Goal: Task Accomplishment & Management: Manage account settings

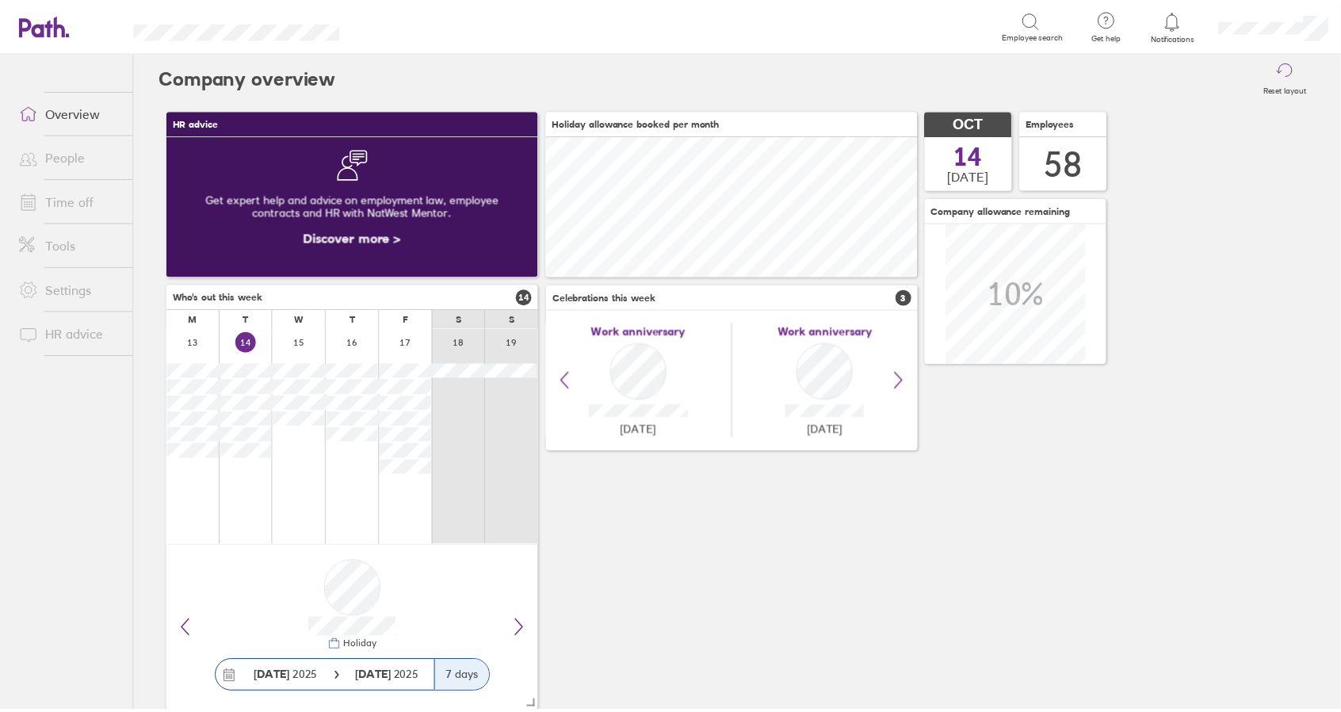
scroll to position [141, 374]
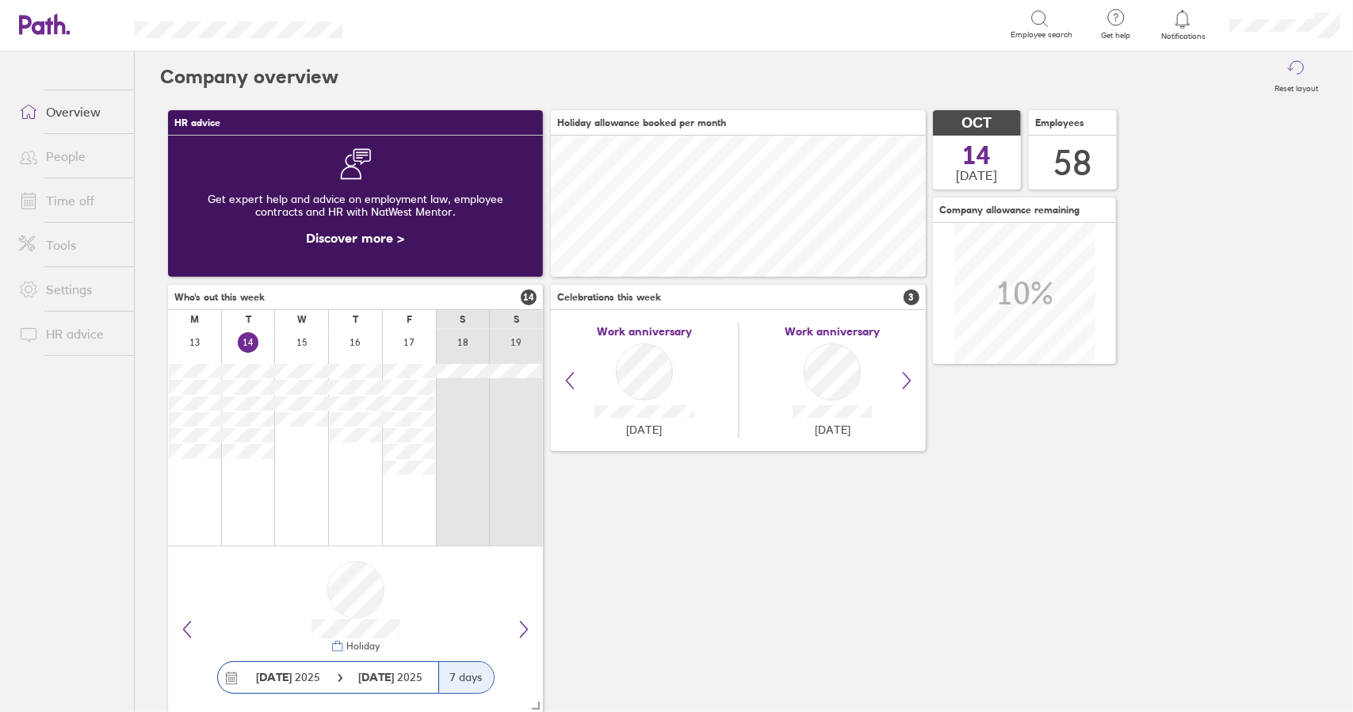
click at [71, 201] on link "Time off" at bounding box center [70, 201] width 128 height 32
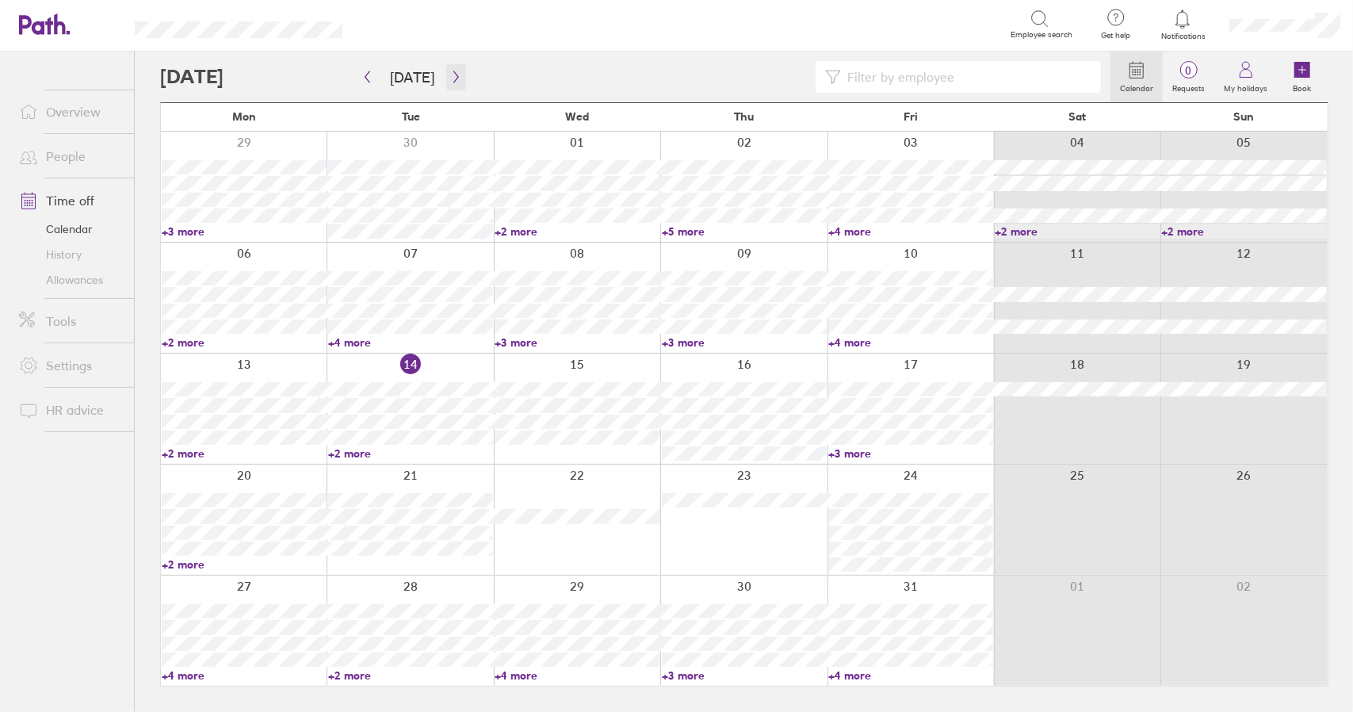
click at [457, 76] on icon "button" at bounding box center [456, 77] width 12 height 13
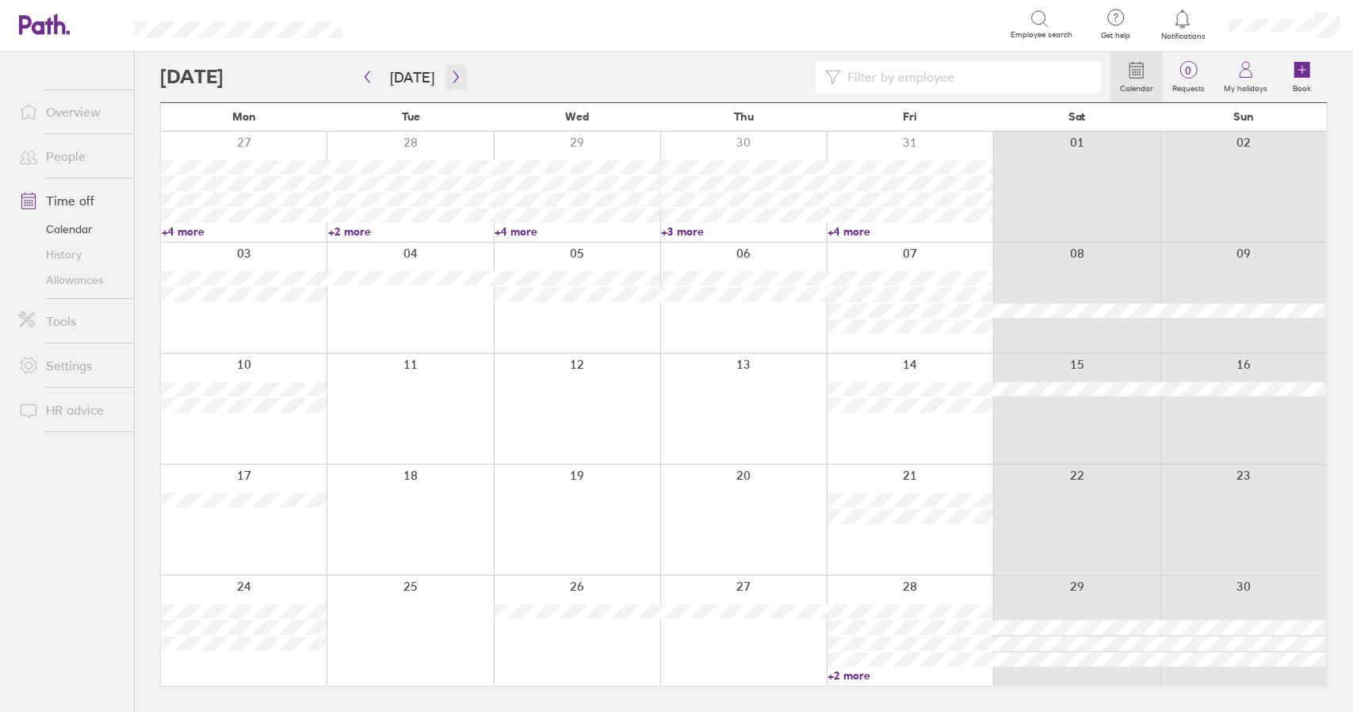
click at [454, 75] on icon "button" at bounding box center [456, 77] width 12 height 13
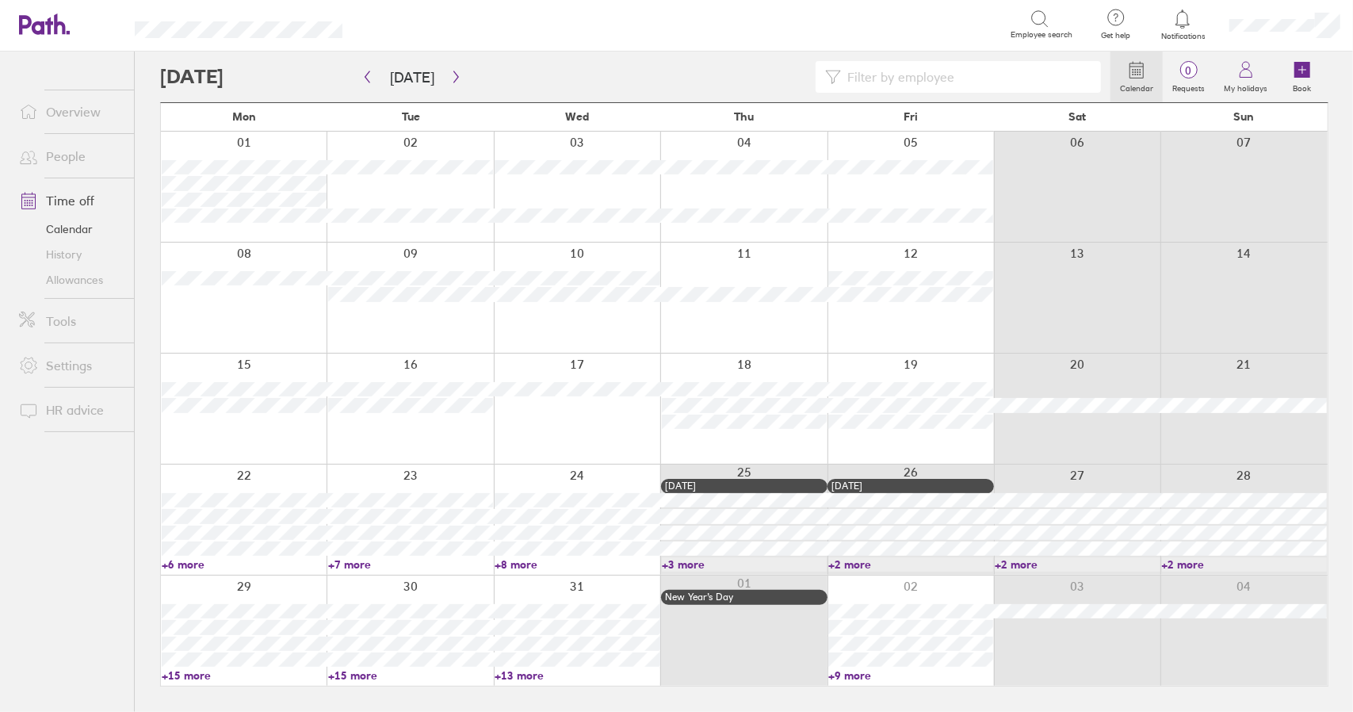
click at [529, 677] on link "+13 more" at bounding box center [577, 675] width 165 height 14
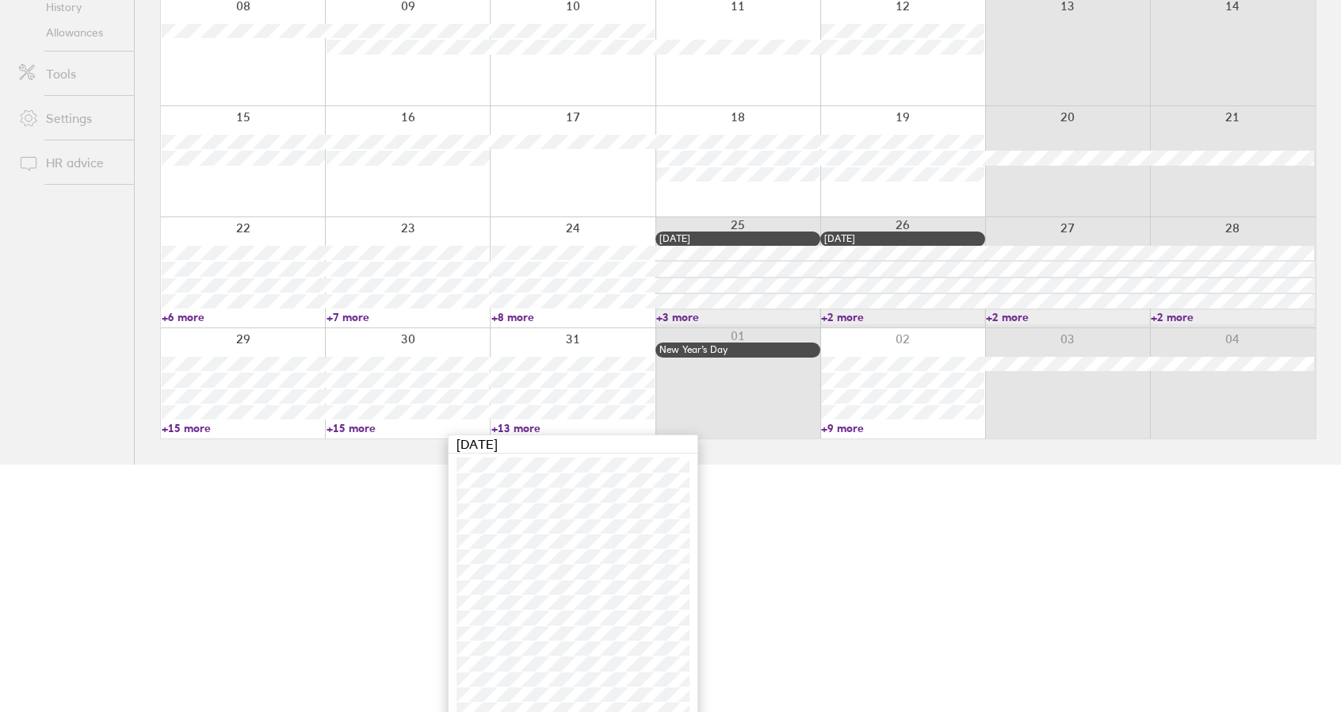
scroll to position [262, 0]
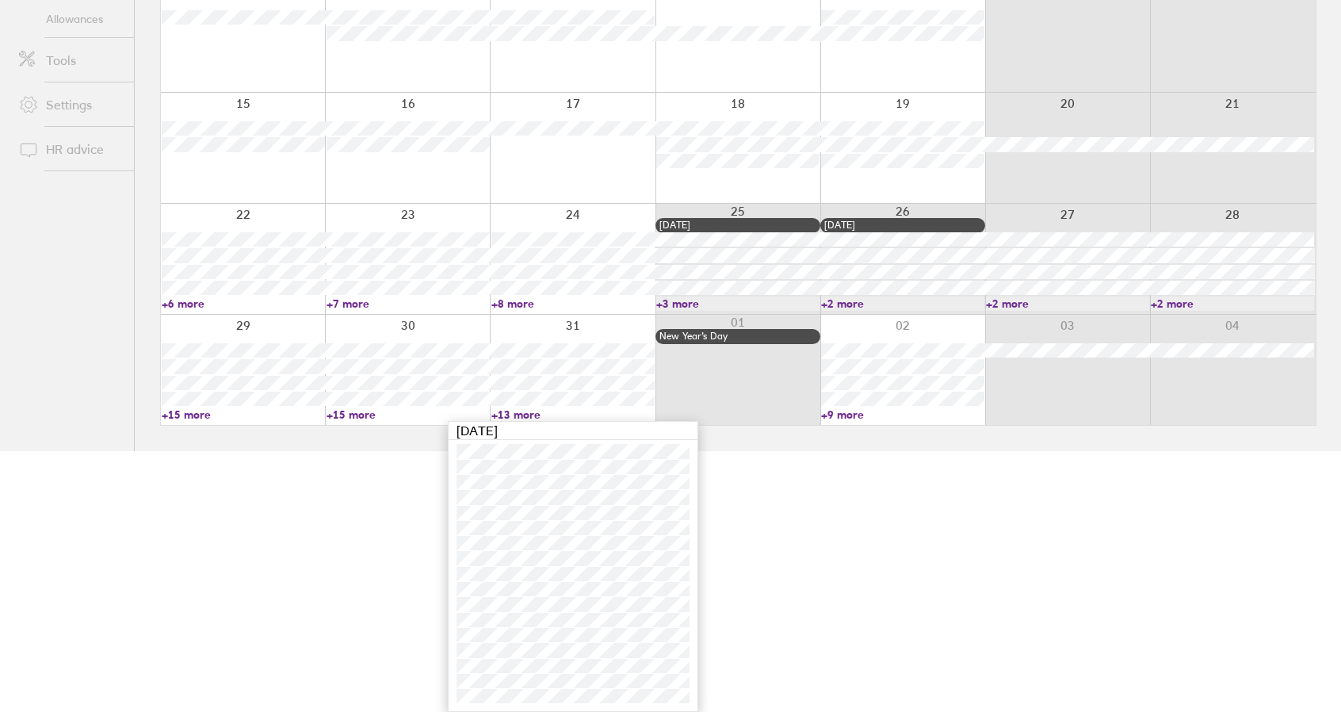
click at [510, 415] on link "+13 more" at bounding box center [572, 414] width 163 height 14
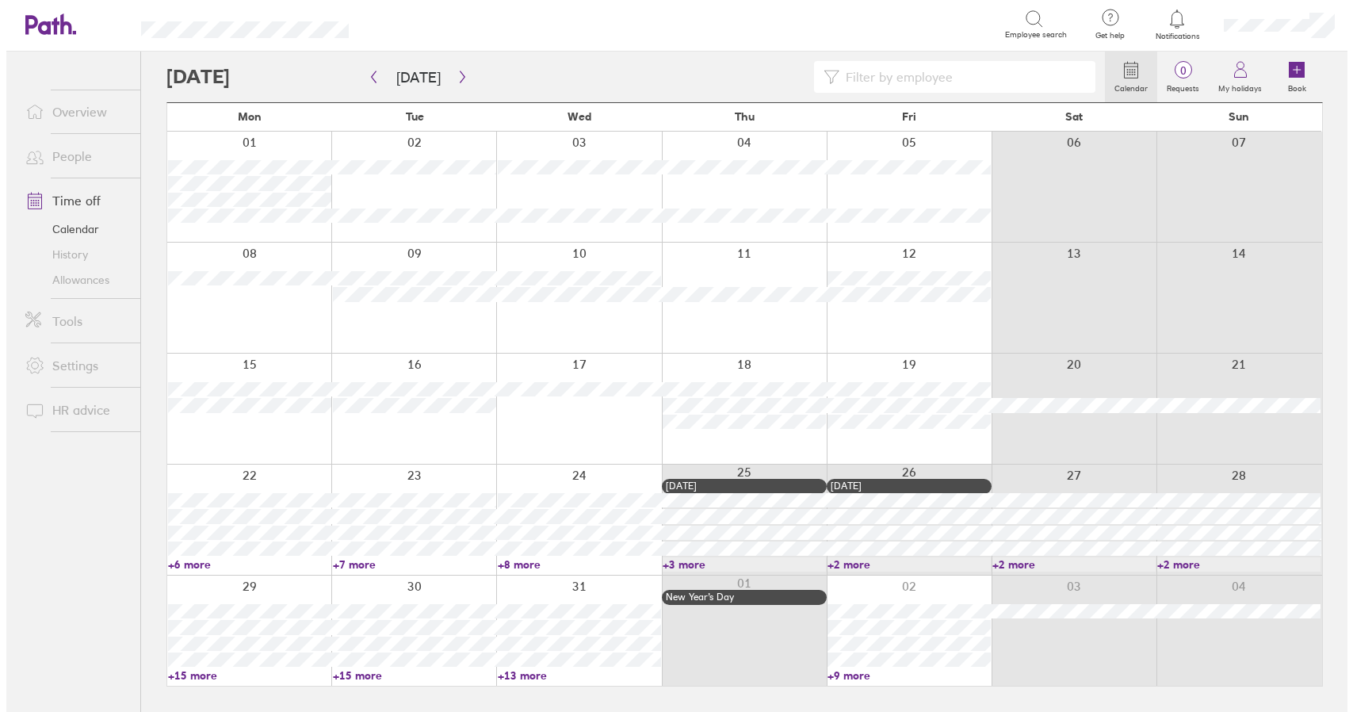
scroll to position [0, 0]
click at [273, 587] on div at bounding box center [244, 630] width 166 height 110
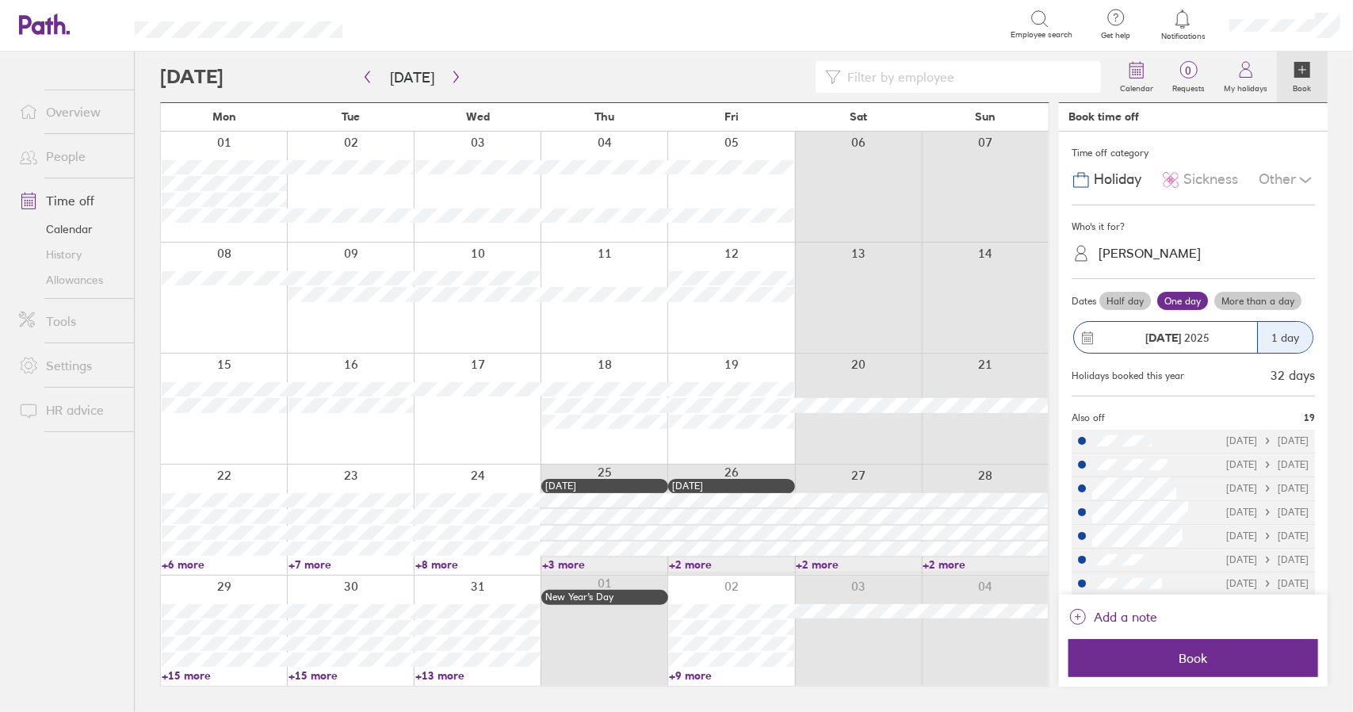
click at [1153, 248] on div "[PERSON_NAME]" at bounding box center [1150, 253] width 102 height 15
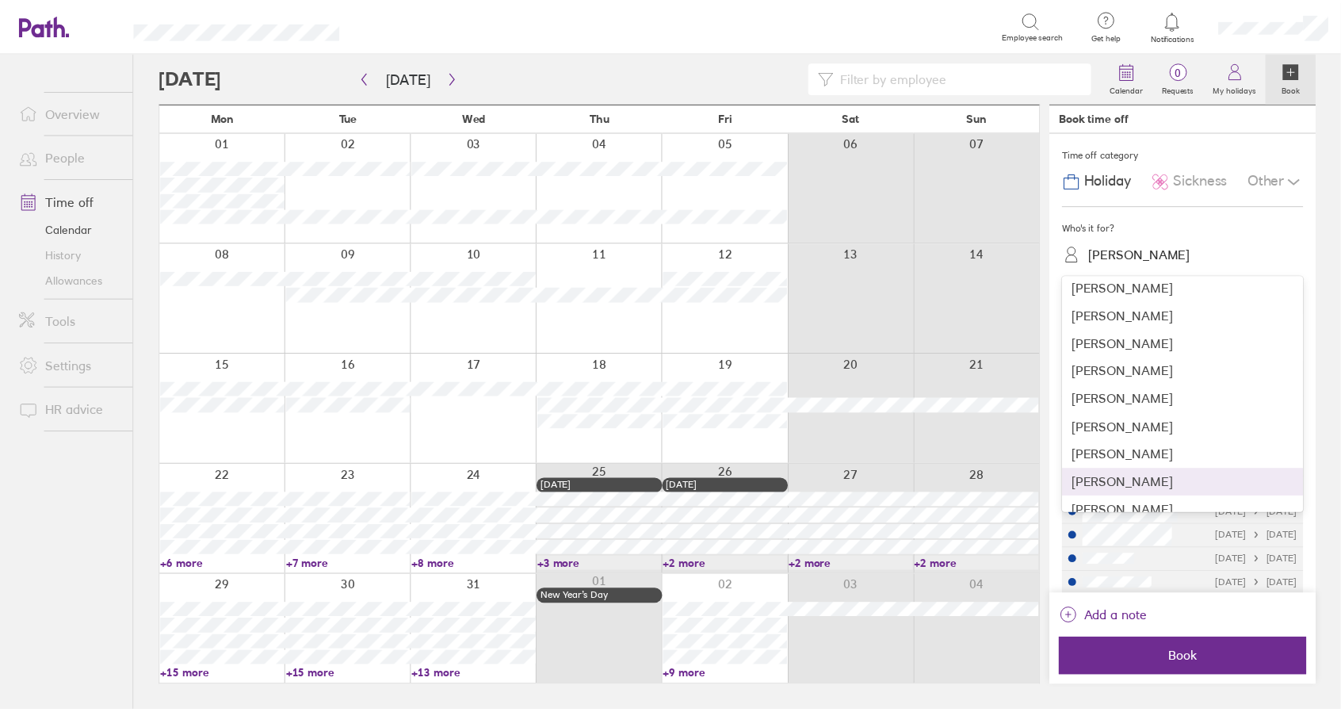
scroll to position [713, 0]
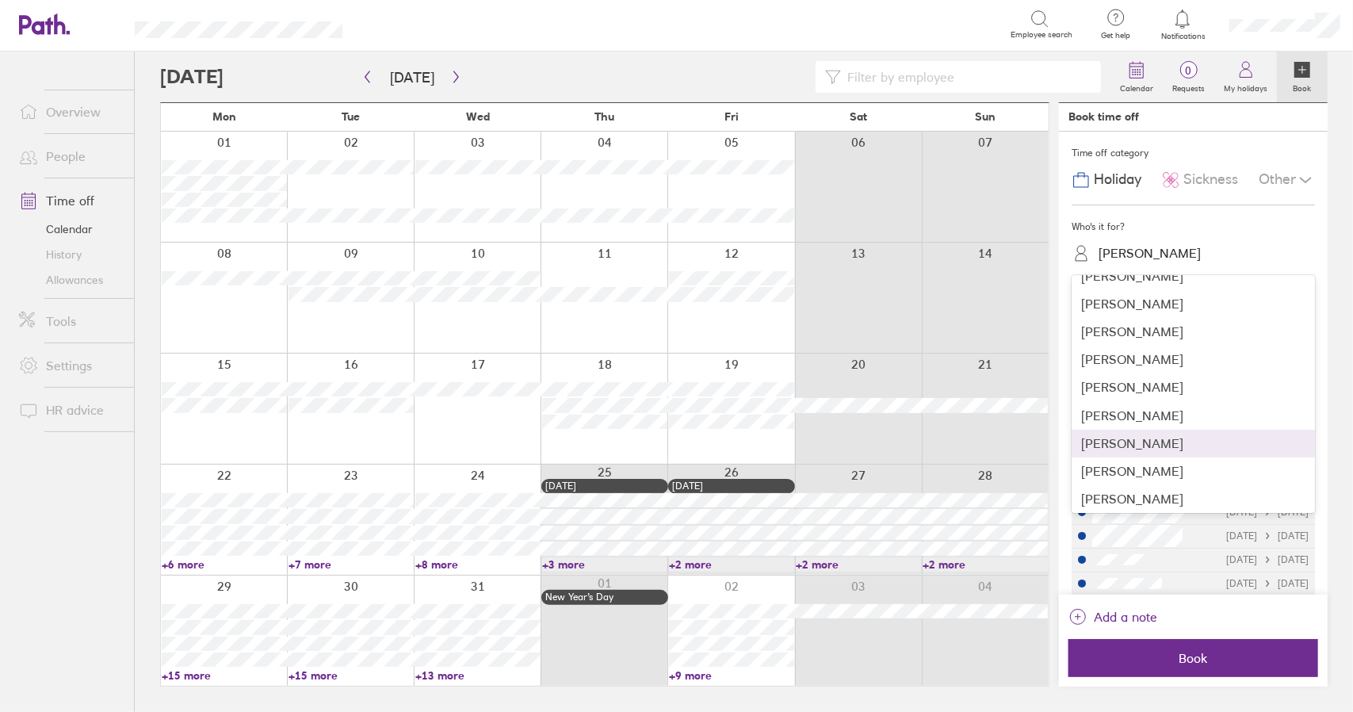
click at [1151, 437] on div "[PERSON_NAME]" at bounding box center [1193, 444] width 243 height 28
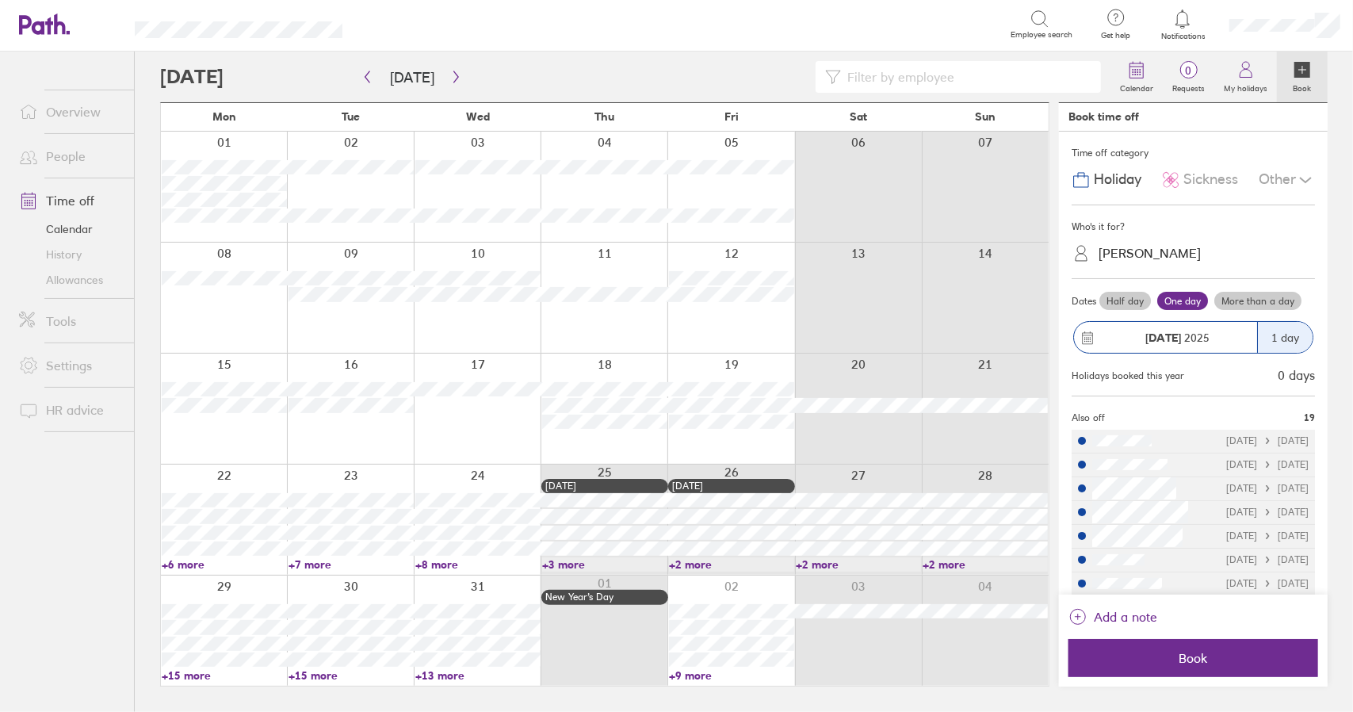
click at [1256, 297] on label "More than a day" at bounding box center [1257, 301] width 87 height 19
click at [0, 0] on input "More than a day" at bounding box center [0, 0] width 0 height 0
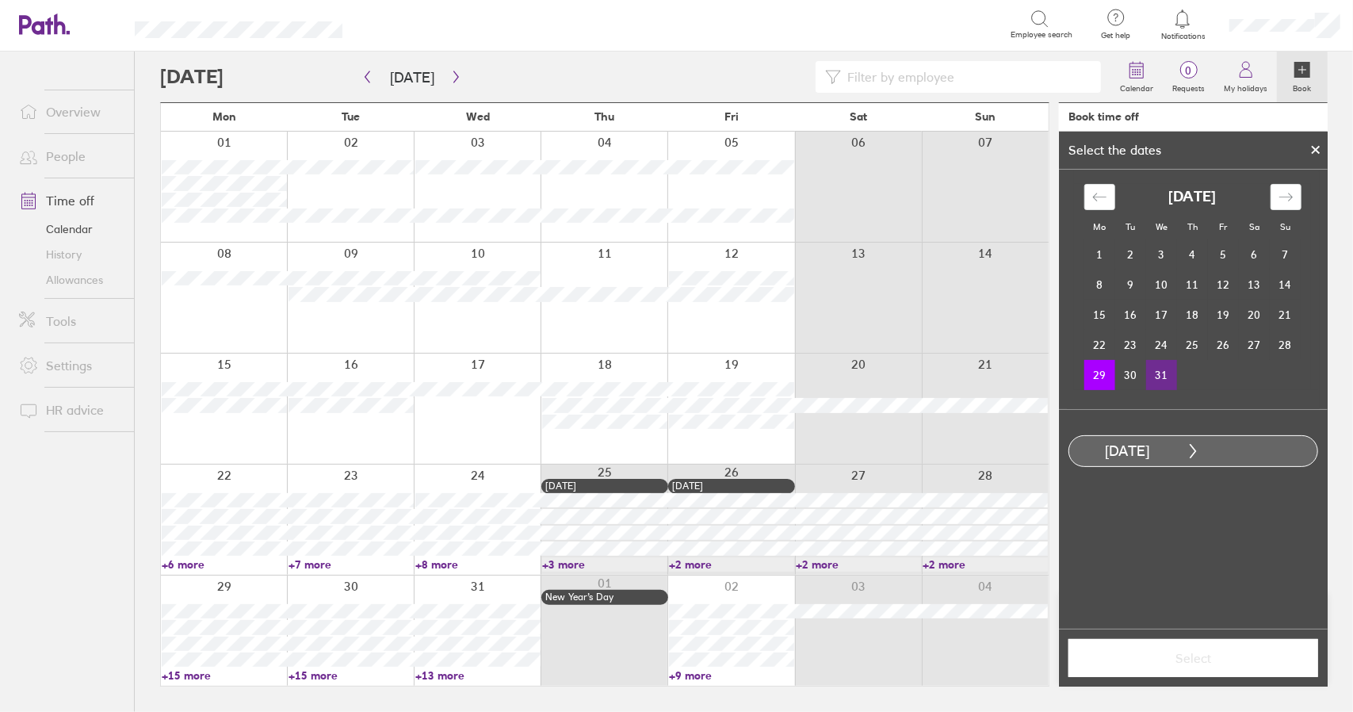
click at [1166, 375] on td "31" at bounding box center [1161, 375] width 31 height 30
click at [1187, 669] on button "Select" at bounding box center [1194, 658] width 250 height 38
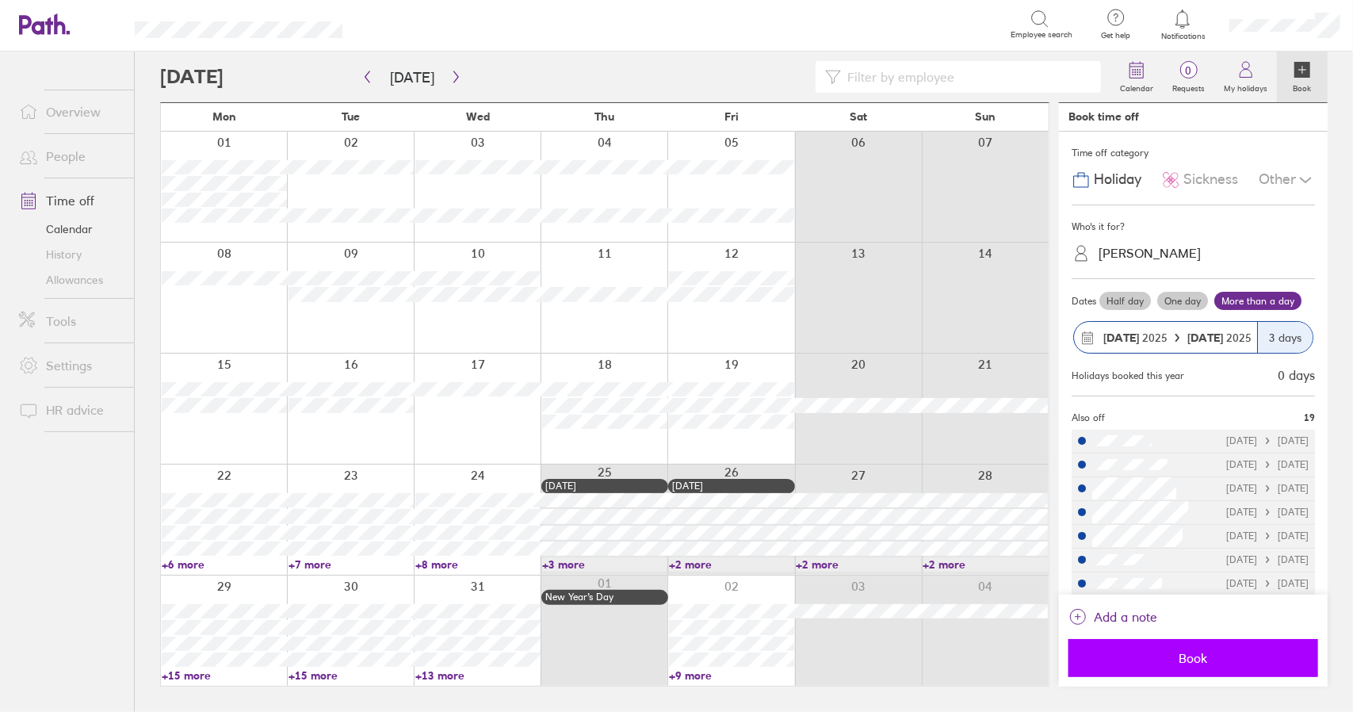
click at [1204, 660] on span "Book" at bounding box center [1194, 658] width 228 height 14
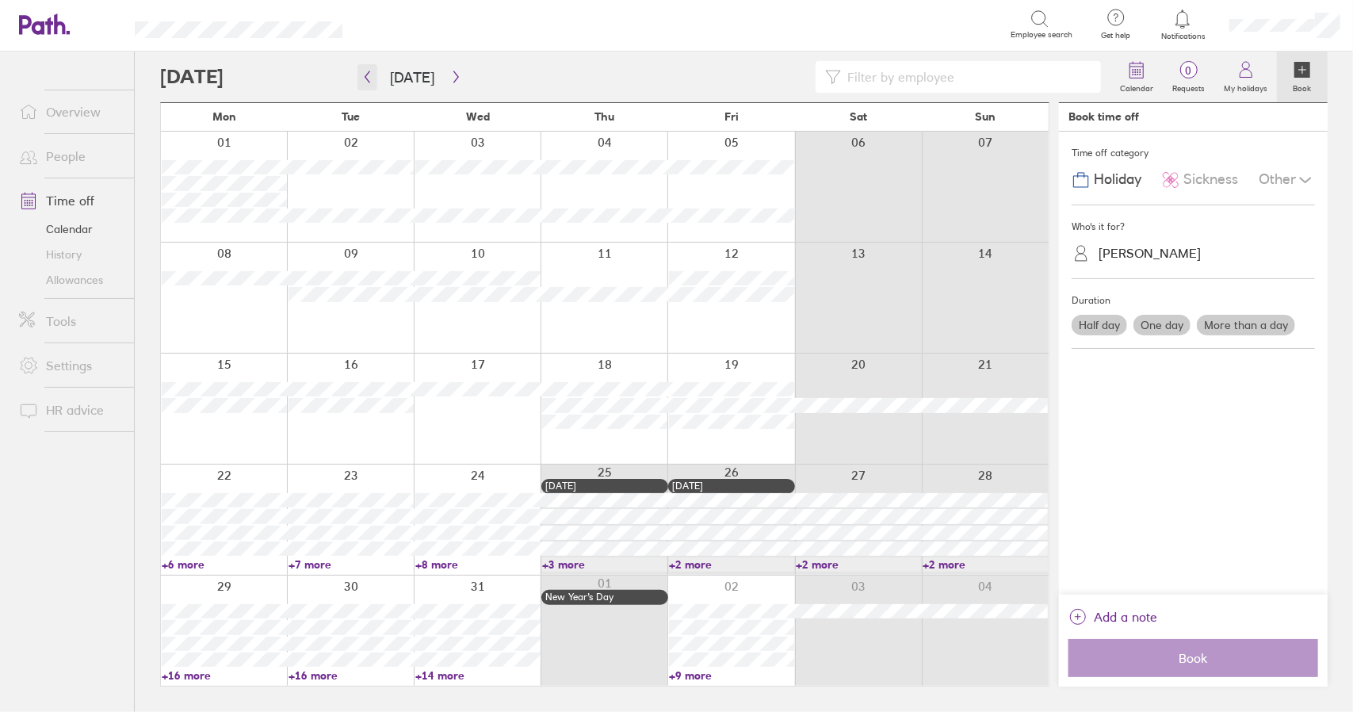
click at [369, 75] on icon "button" at bounding box center [367, 77] width 12 height 13
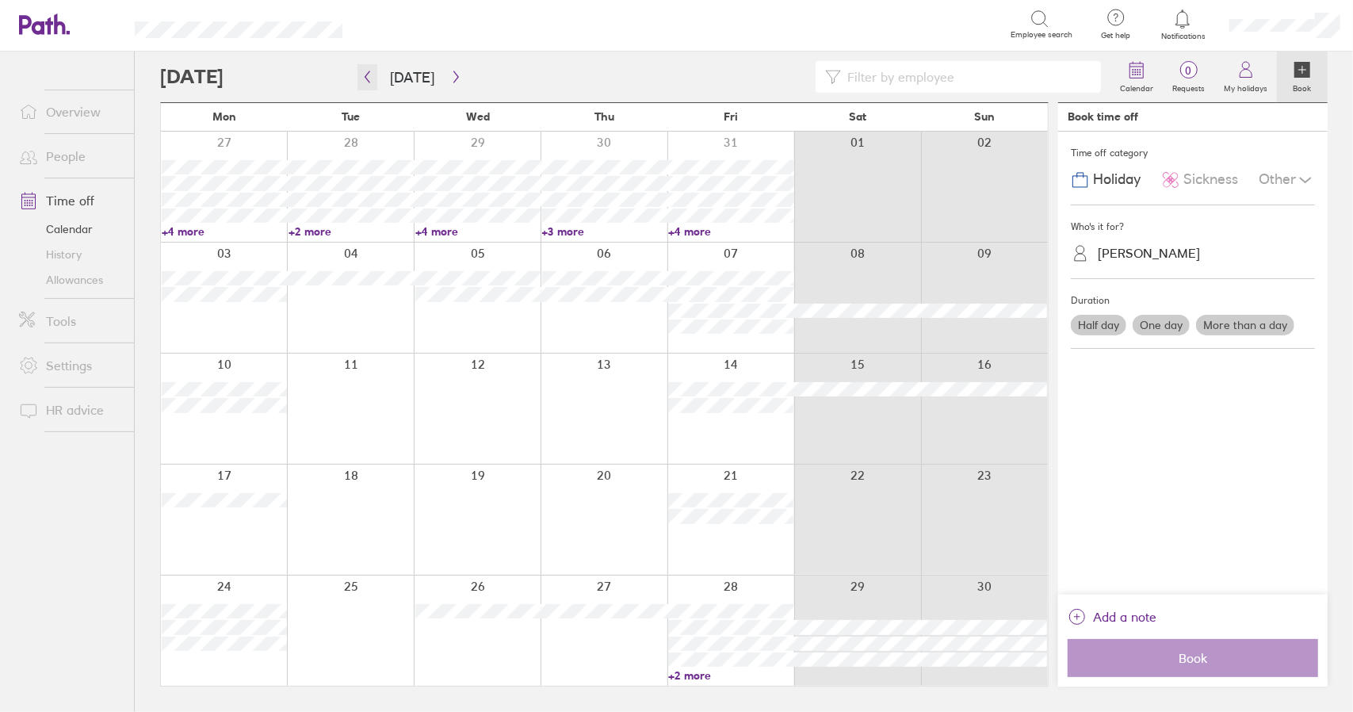
click at [374, 81] on button "button" at bounding box center [368, 77] width 20 height 26
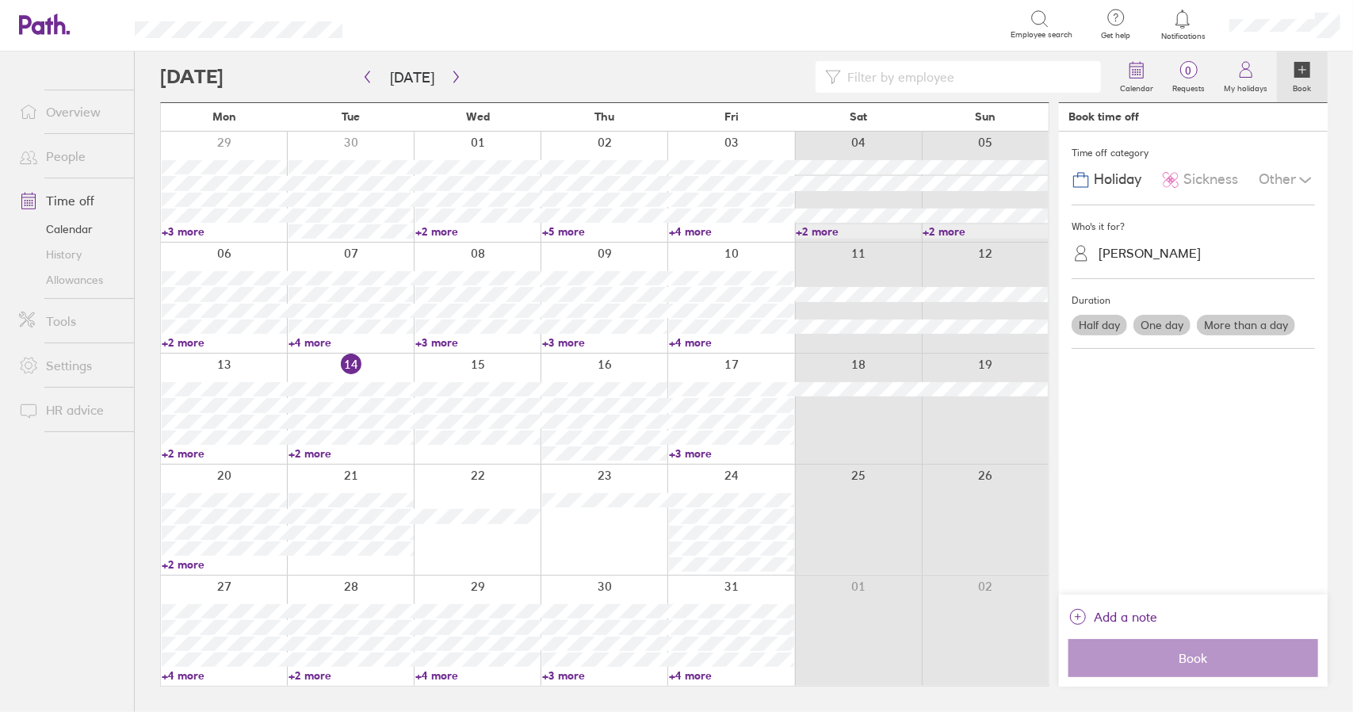
click at [185, 681] on link "+4 more" at bounding box center [224, 675] width 125 height 14
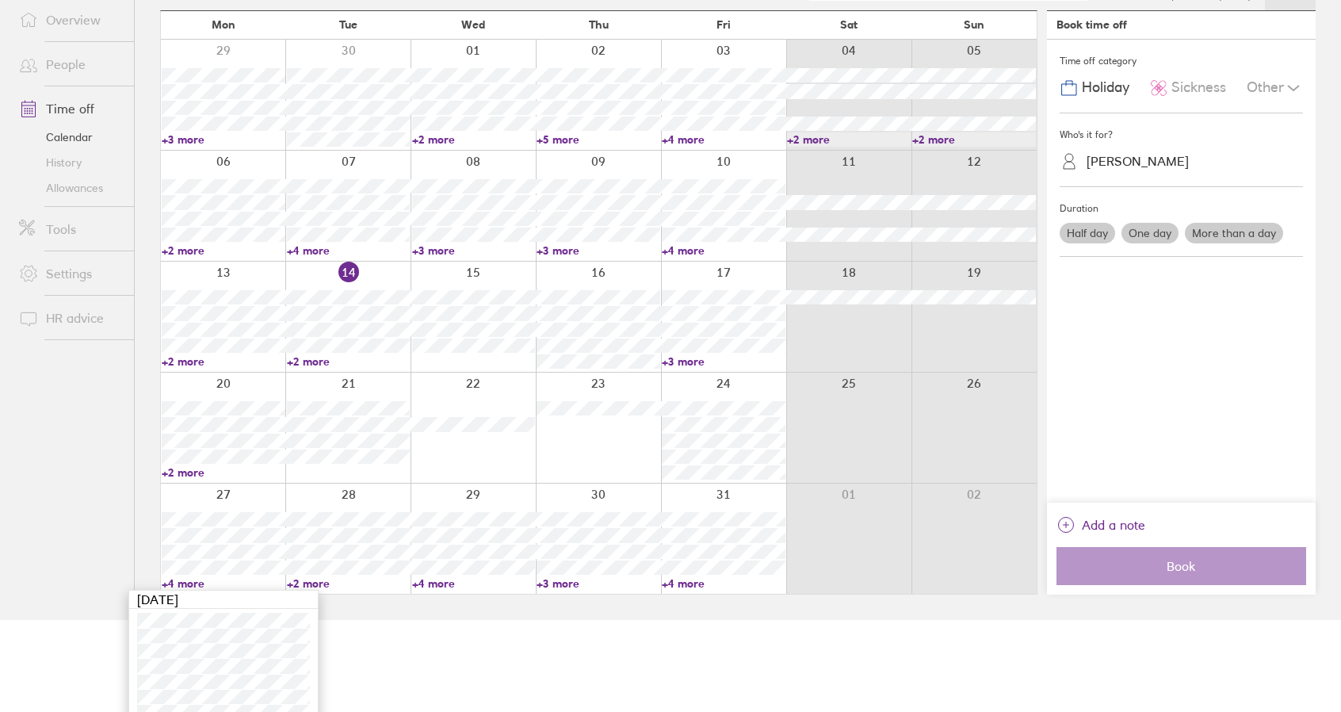
scroll to position [123, 0]
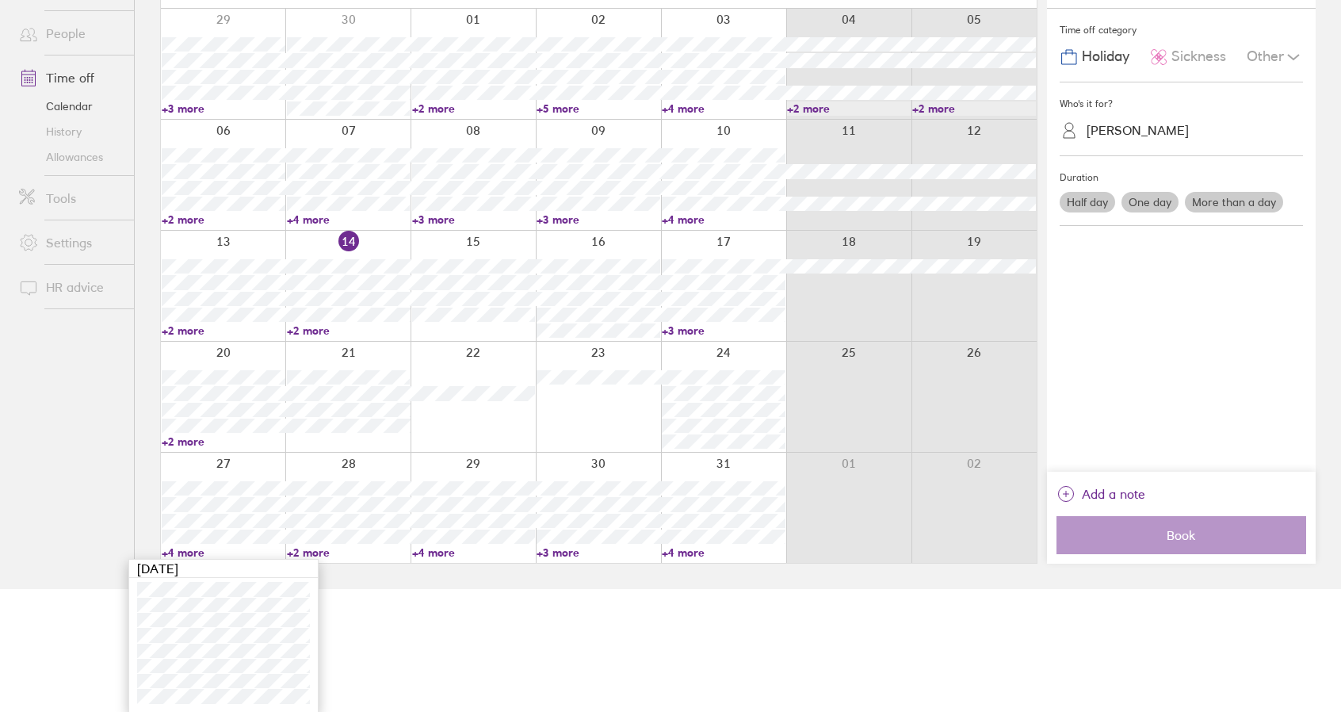
click at [193, 553] on link "+4 more" at bounding box center [224, 552] width 124 height 14
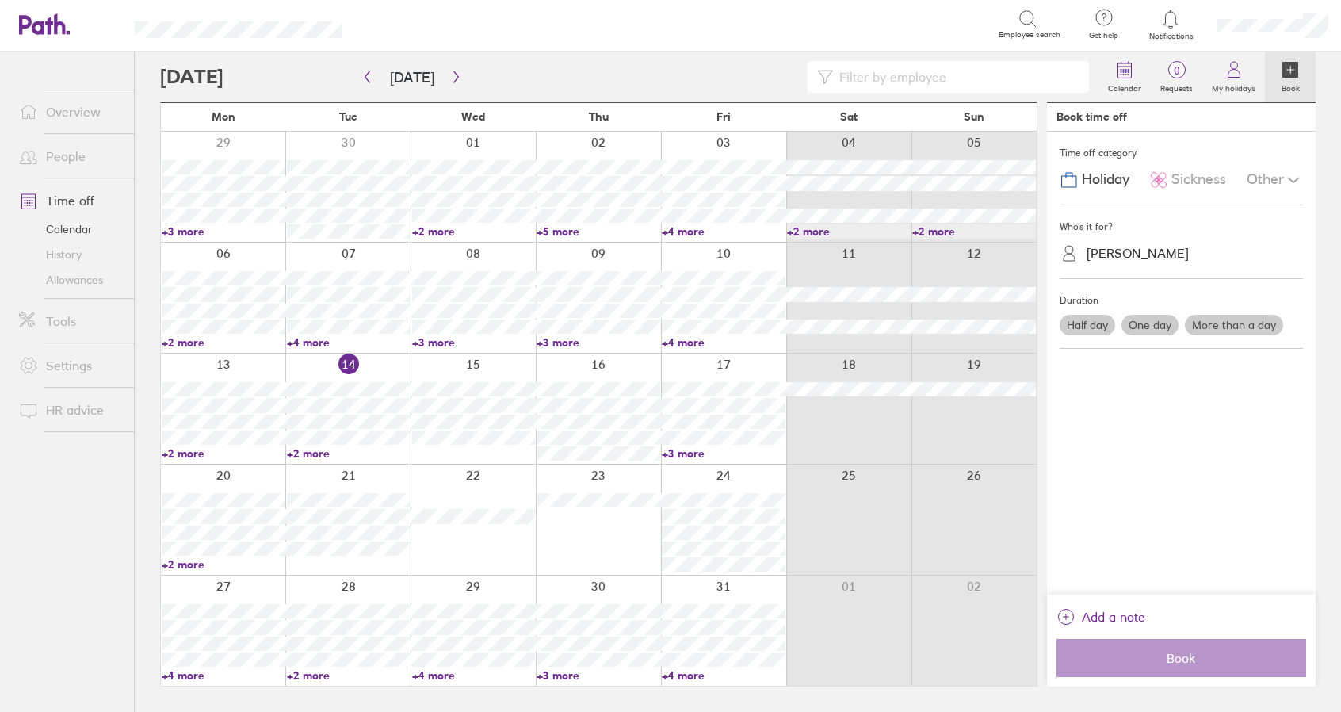
scroll to position [0, 0]
click at [315, 672] on link "+2 more" at bounding box center [351, 675] width 125 height 14
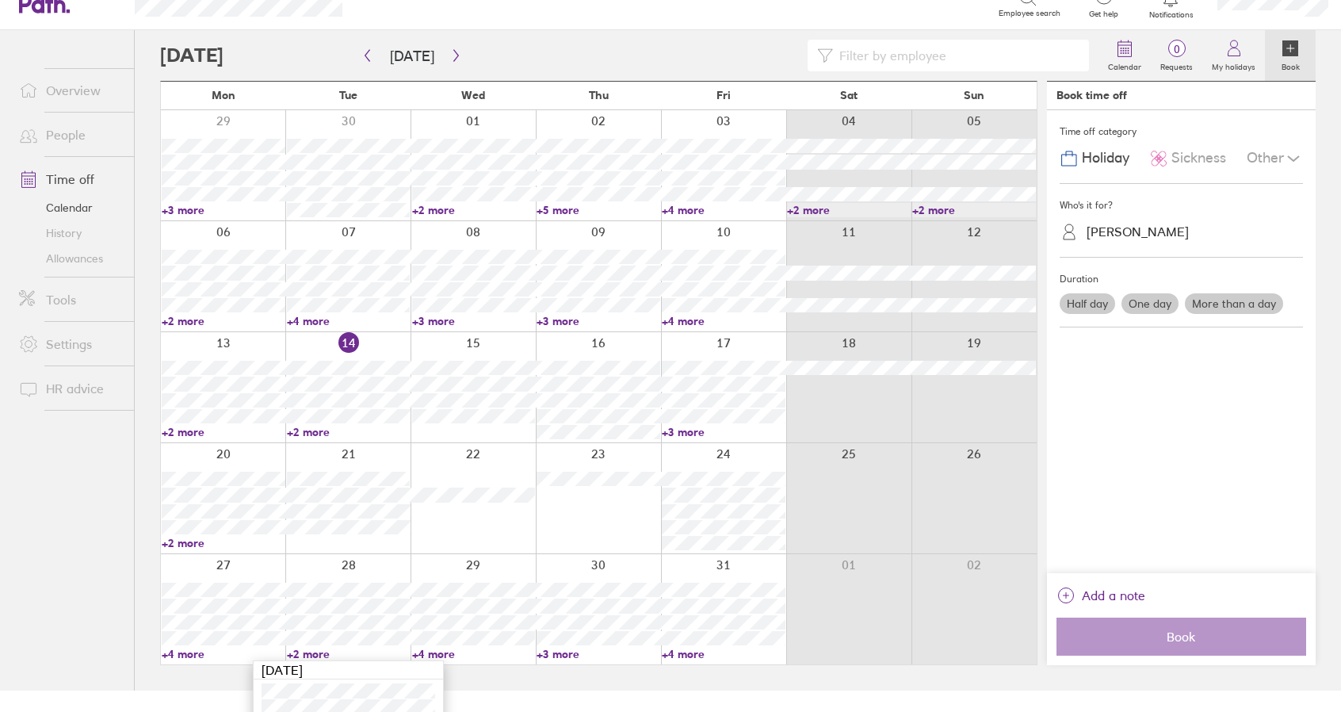
scroll to position [92, 0]
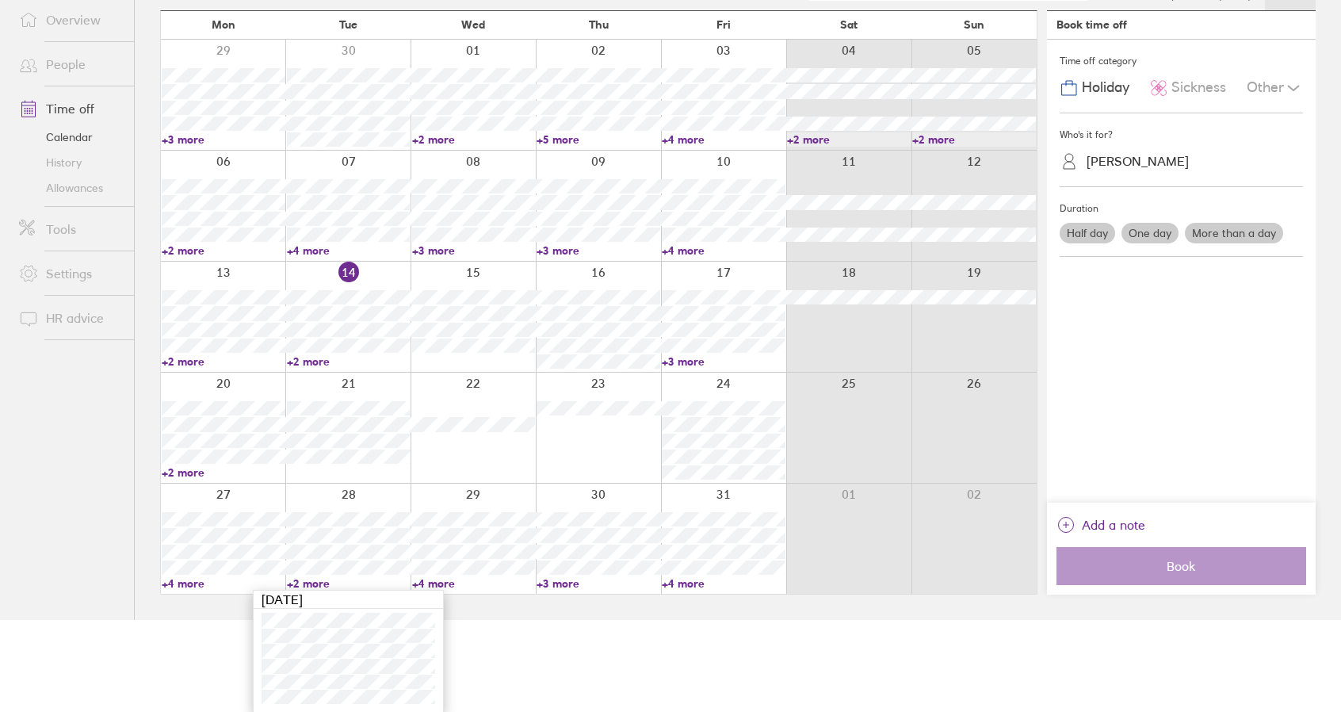
click at [325, 583] on link "+2 more" at bounding box center [349, 583] width 124 height 14
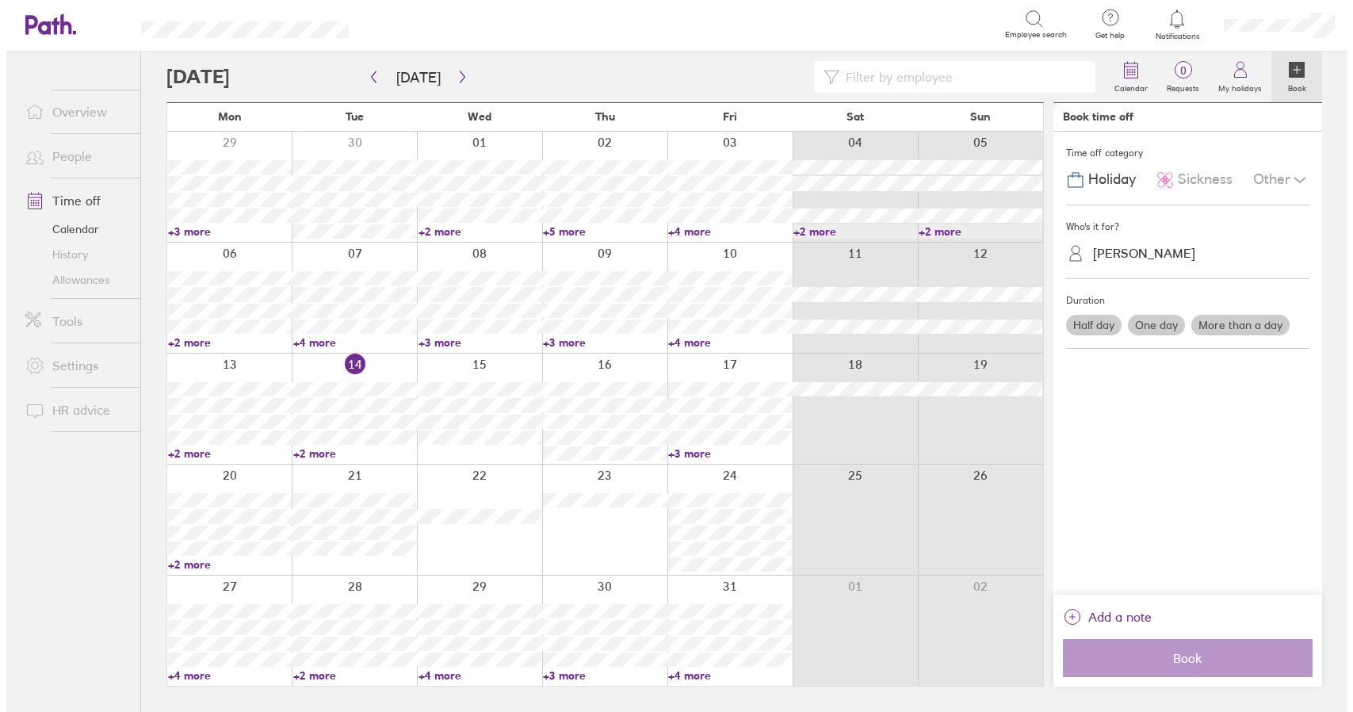
scroll to position [0, 0]
click at [450, 72] on icon "button" at bounding box center [456, 77] width 12 height 13
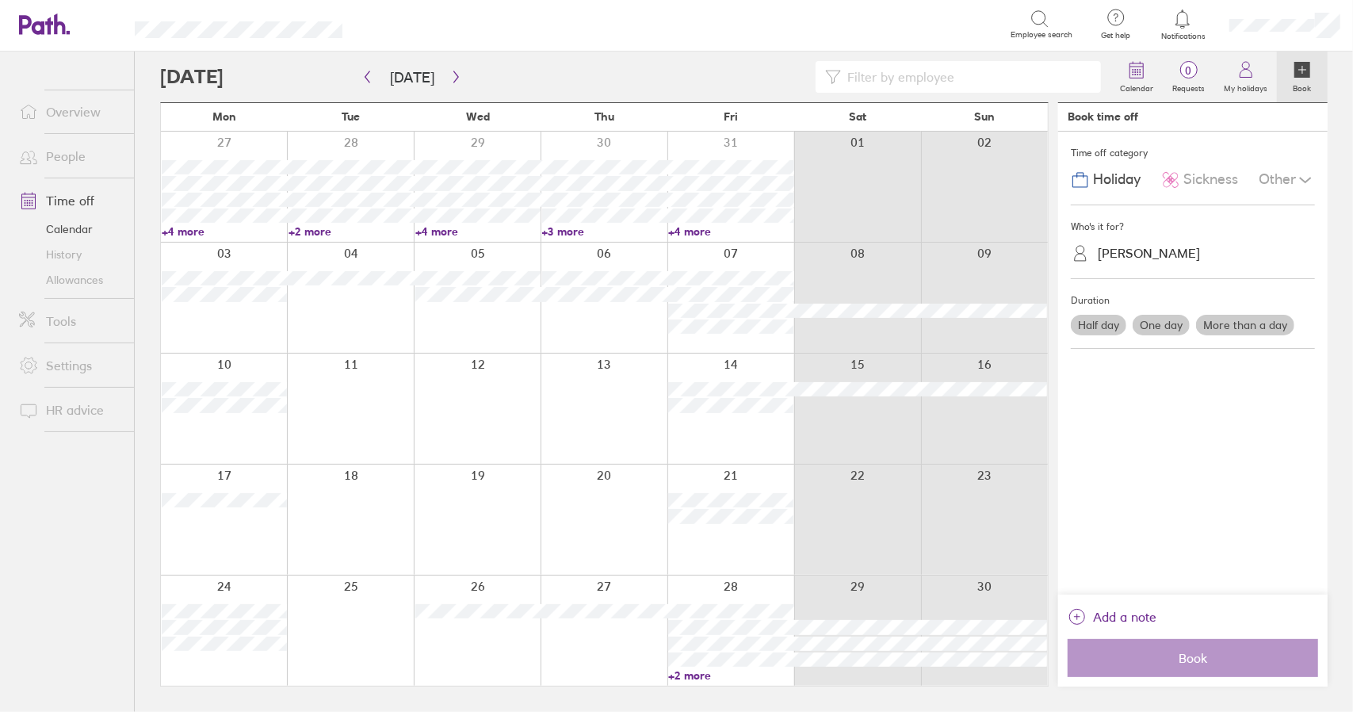
click at [252, 335] on div at bounding box center [224, 298] width 126 height 110
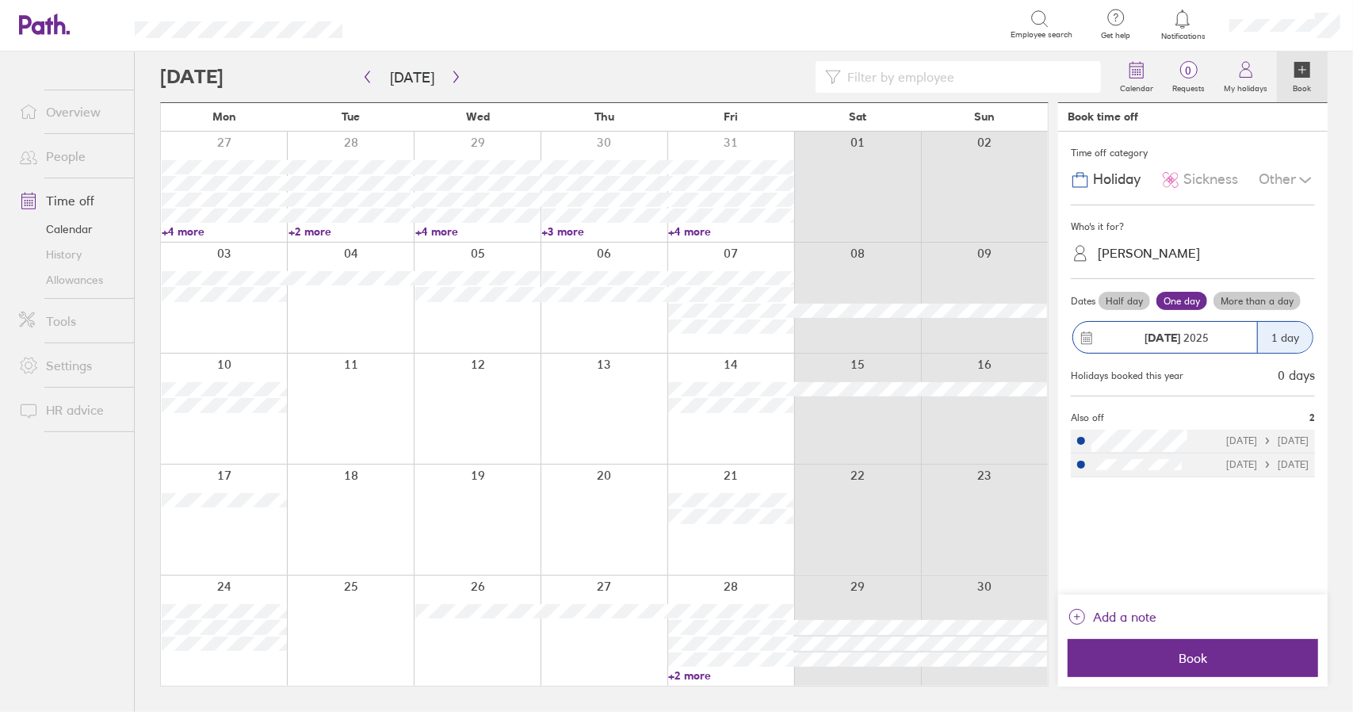
click at [1256, 297] on label "More than a day" at bounding box center [1257, 301] width 87 height 19
click at [0, 0] on input "More than a day" at bounding box center [0, 0] width 0 height 0
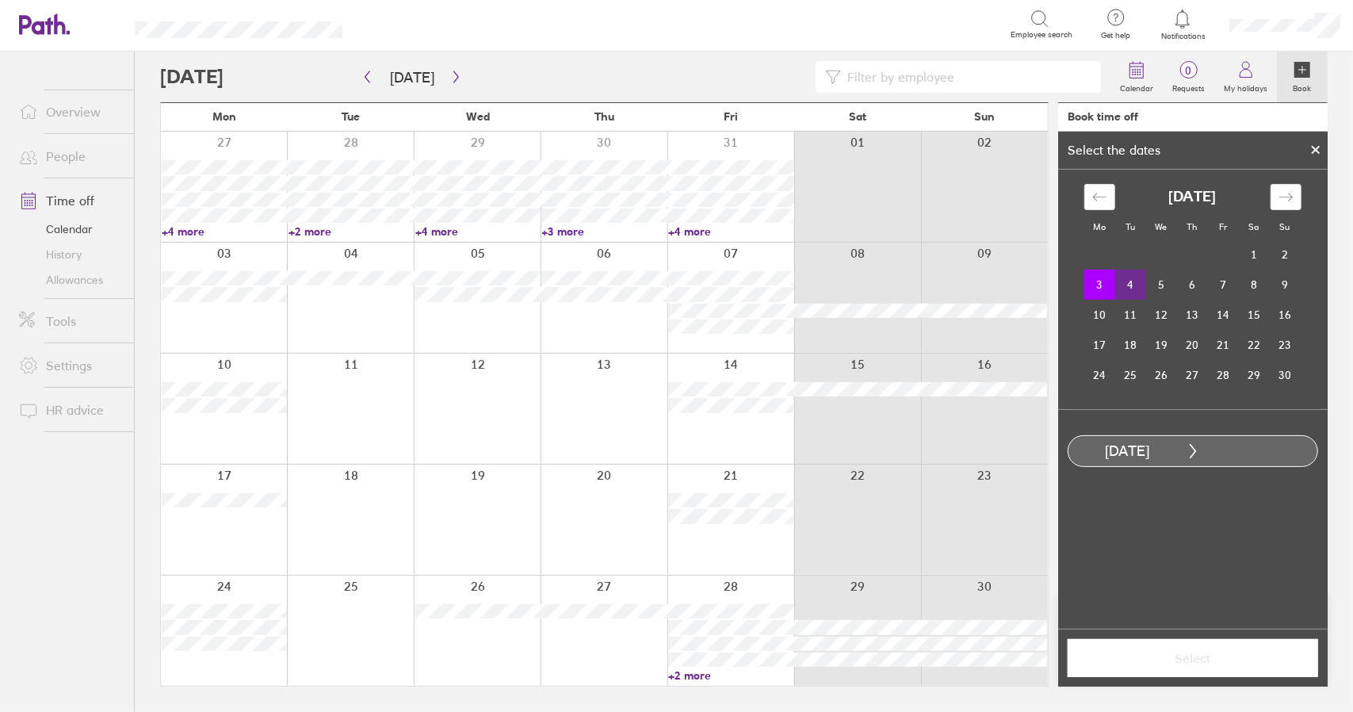
click at [1127, 285] on td "4" at bounding box center [1130, 285] width 31 height 30
click at [1219, 666] on button "Select" at bounding box center [1193, 658] width 250 height 38
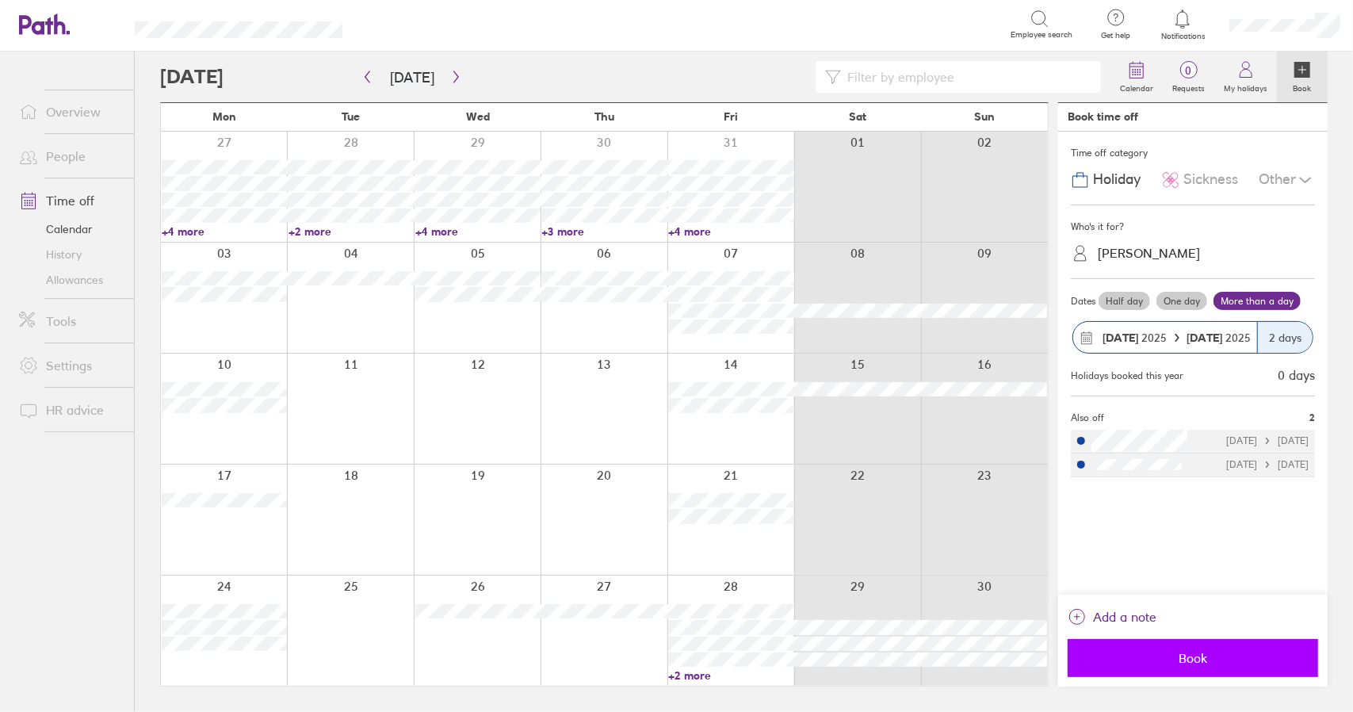
click at [1216, 658] on span "Book" at bounding box center [1193, 658] width 228 height 14
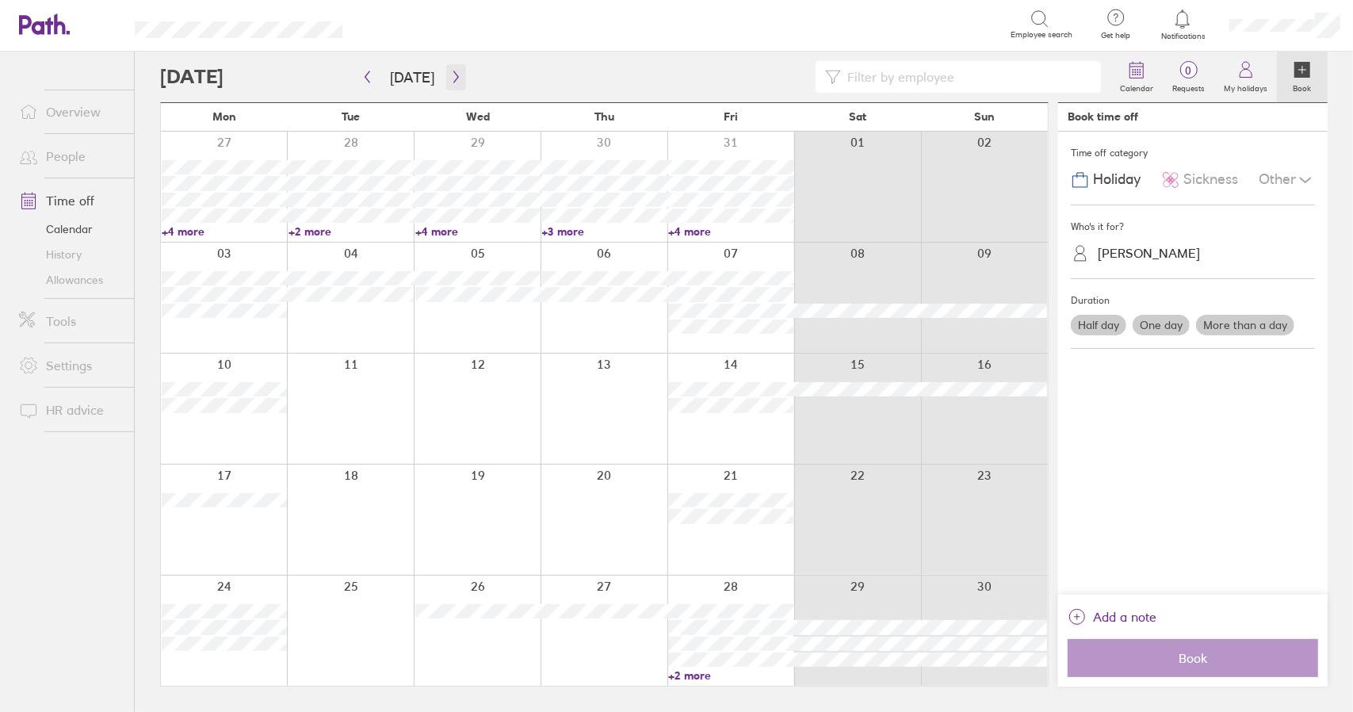
click at [454, 73] on icon "button" at bounding box center [456, 77] width 12 height 13
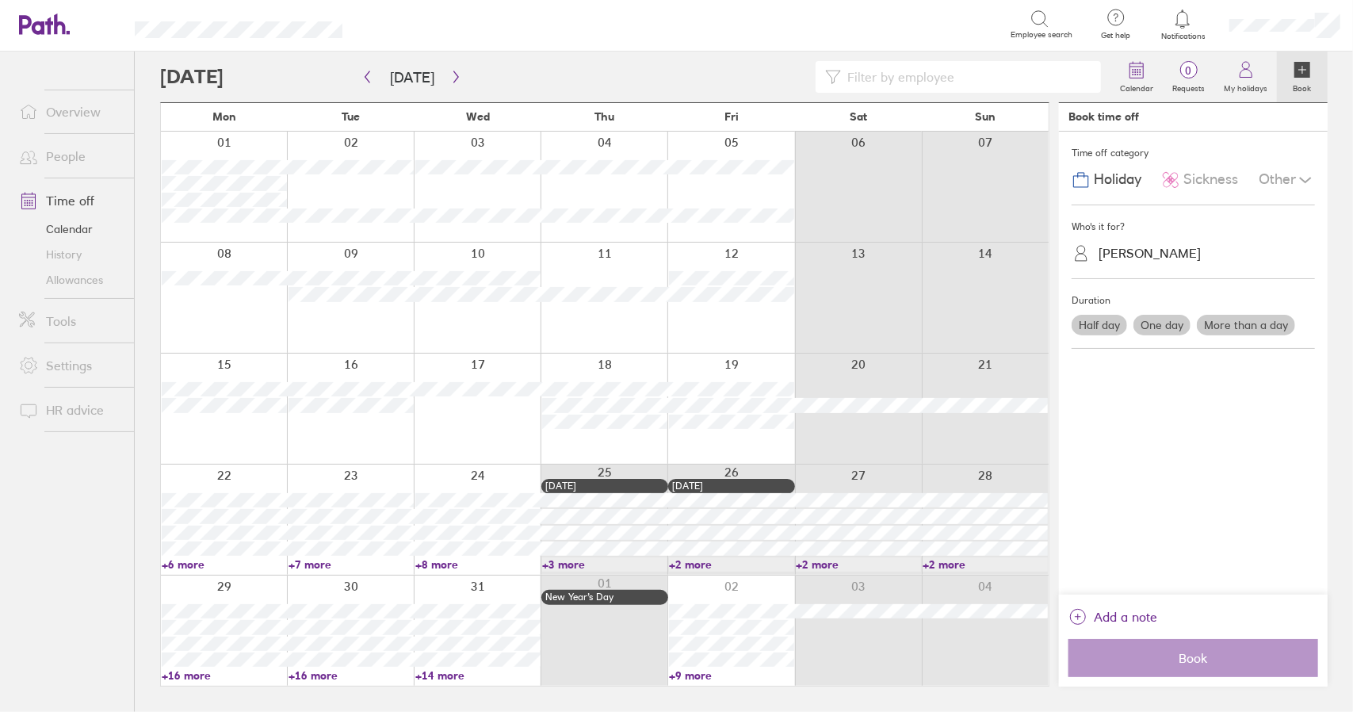
click at [80, 198] on link "Time off" at bounding box center [70, 201] width 128 height 32
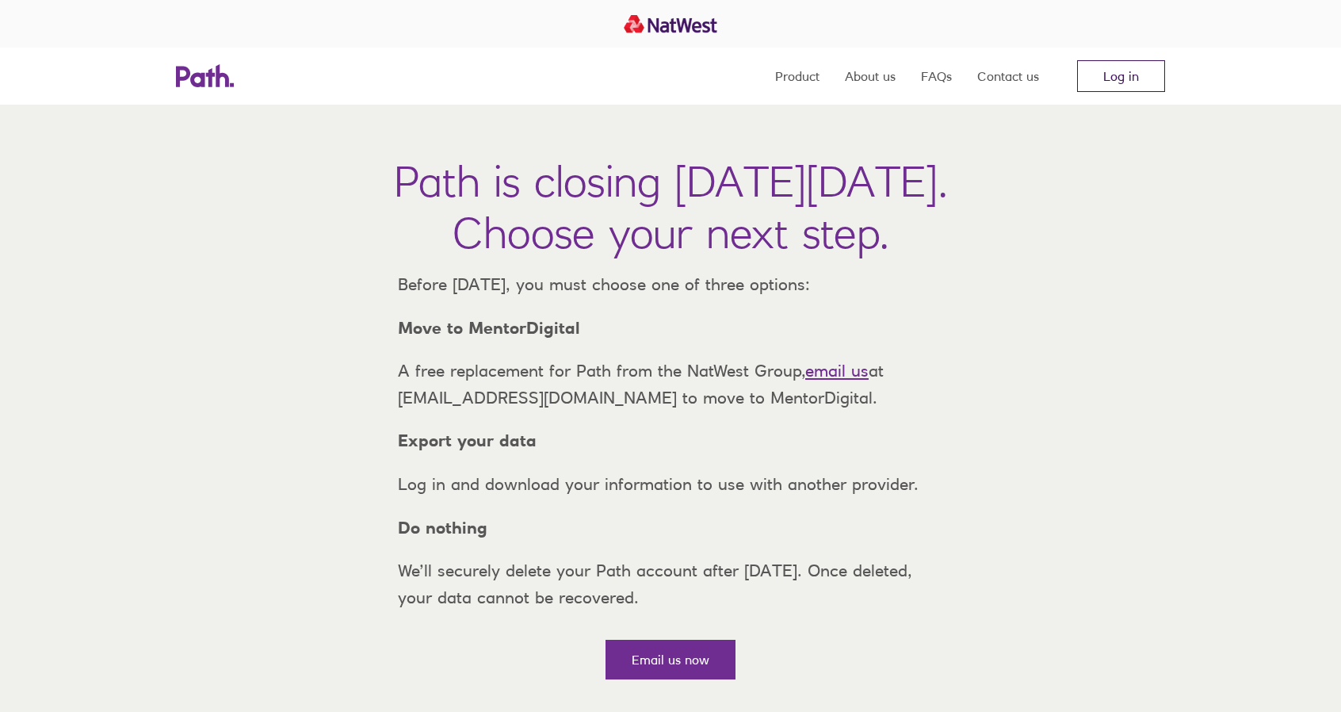
click at [1115, 76] on link "Log in" at bounding box center [1121, 76] width 88 height 32
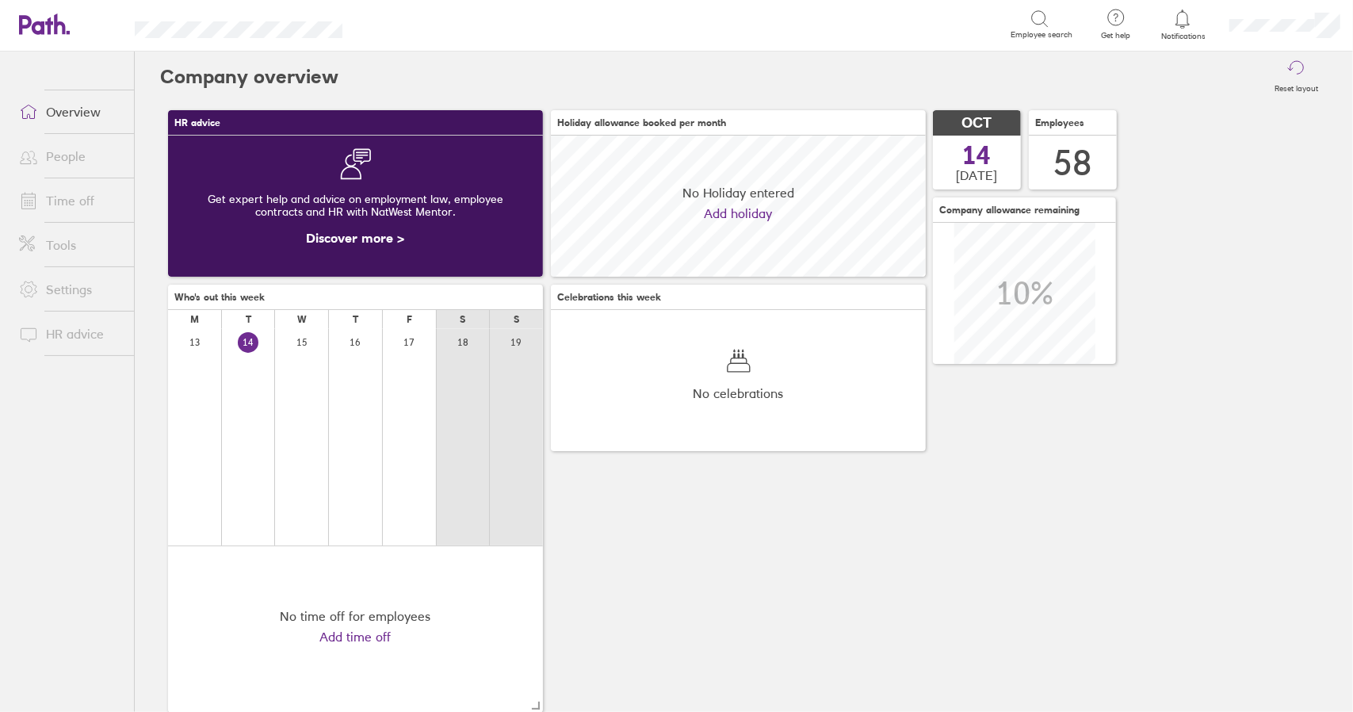
scroll to position [141, 374]
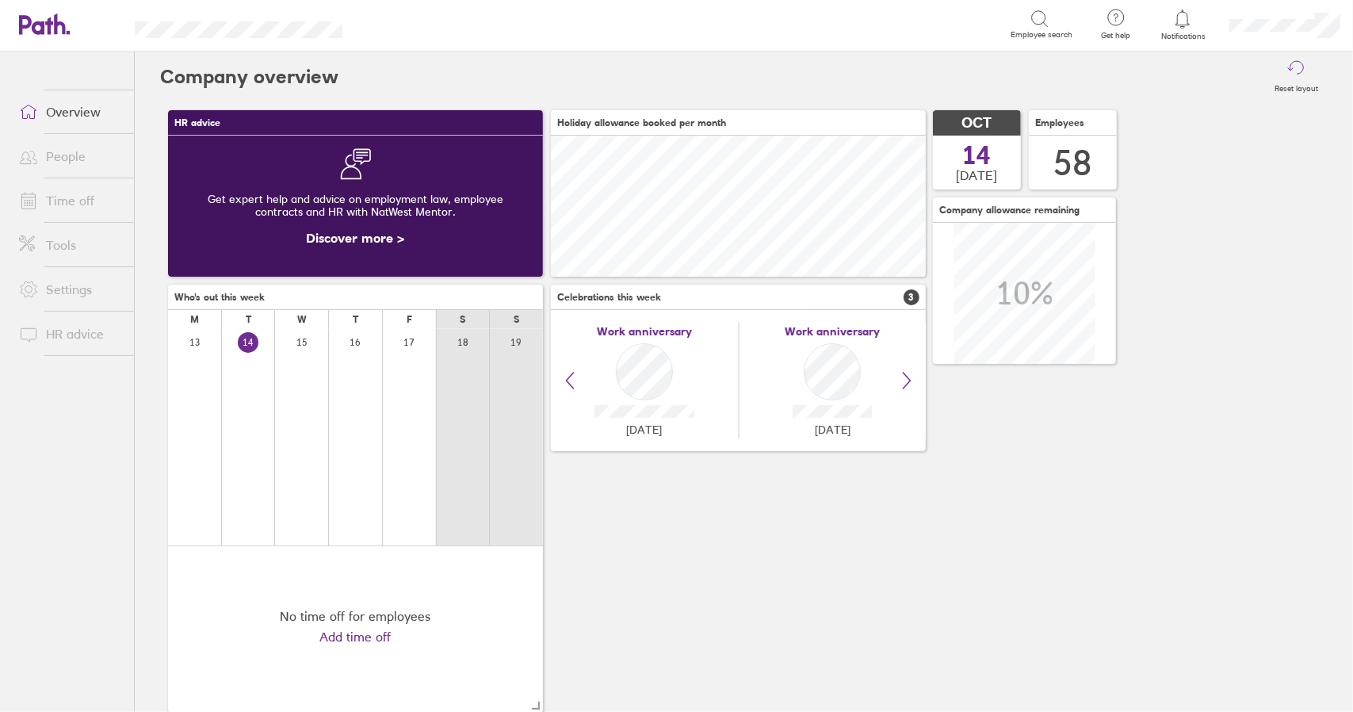
click at [64, 196] on link "Time off" at bounding box center [70, 201] width 128 height 32
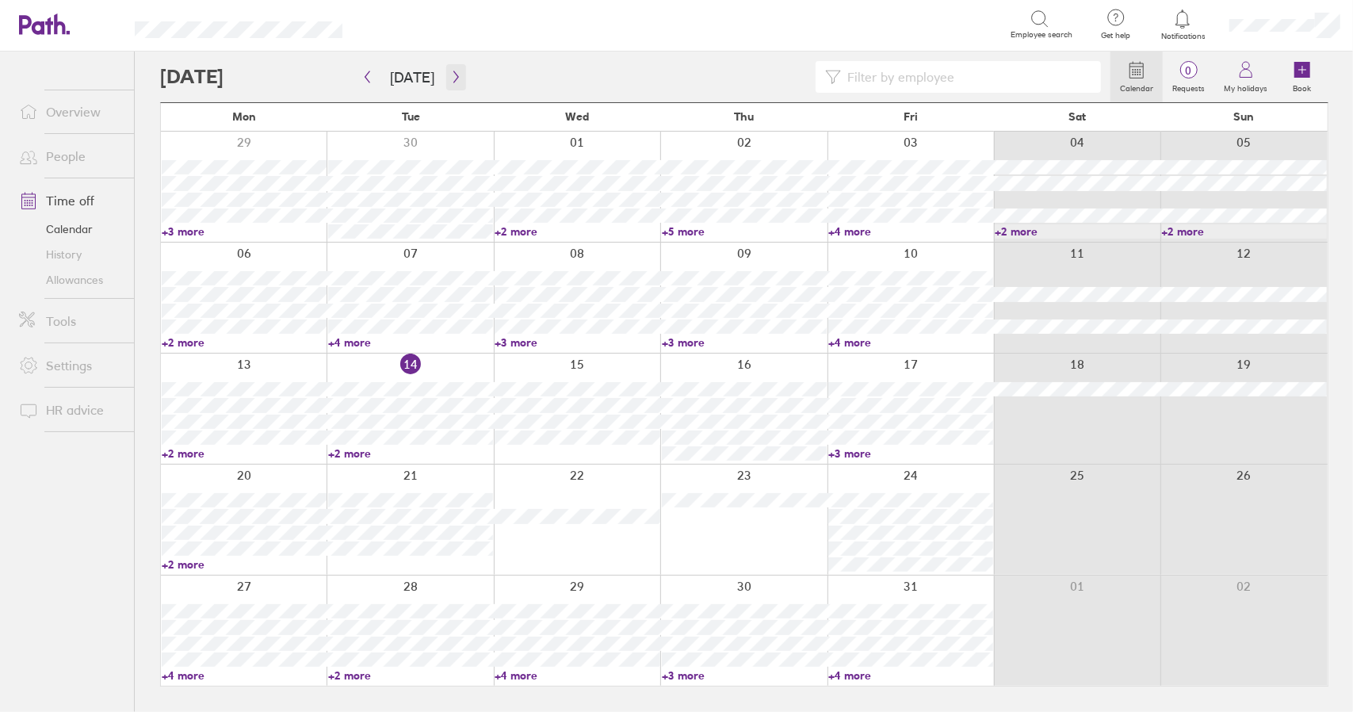
click at [457, 75] on button "button" at bounding box center [456, 77] width 20 height 26
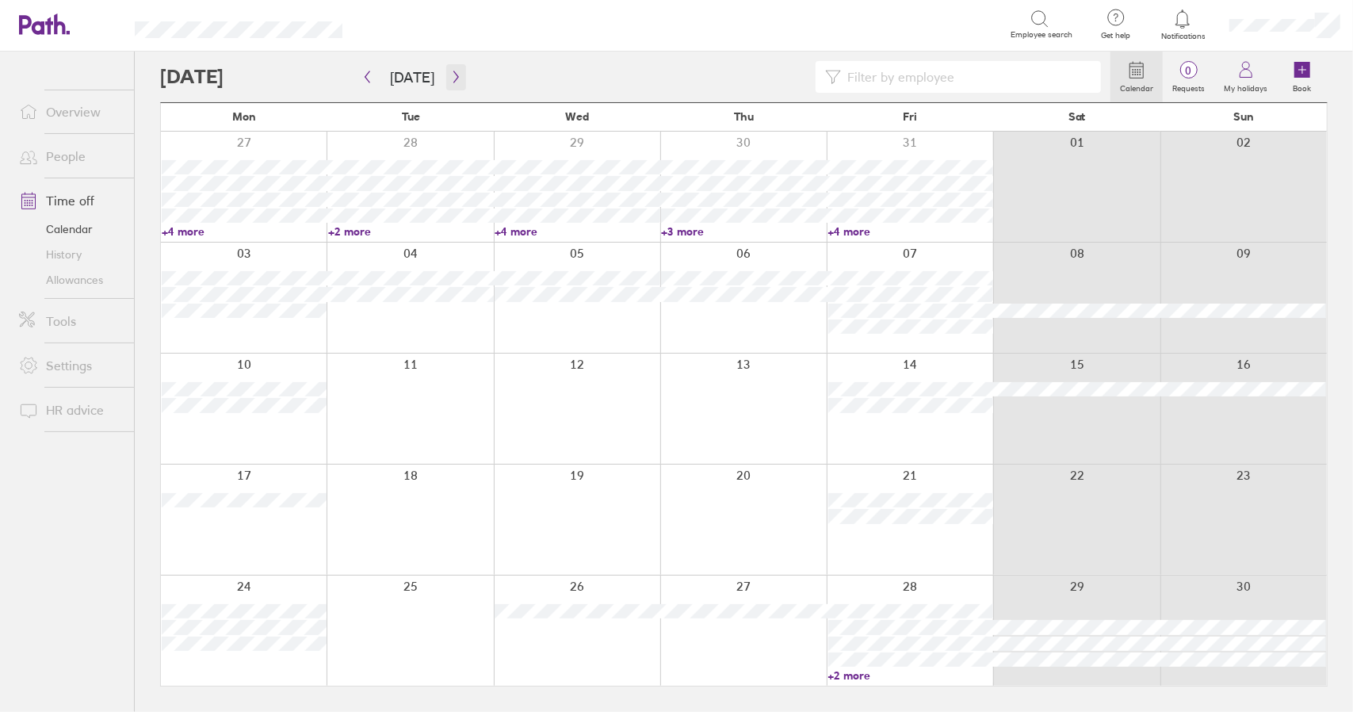
click at [453, 75] on icon "button" at bounding box center [456, 77] width 12 height 13
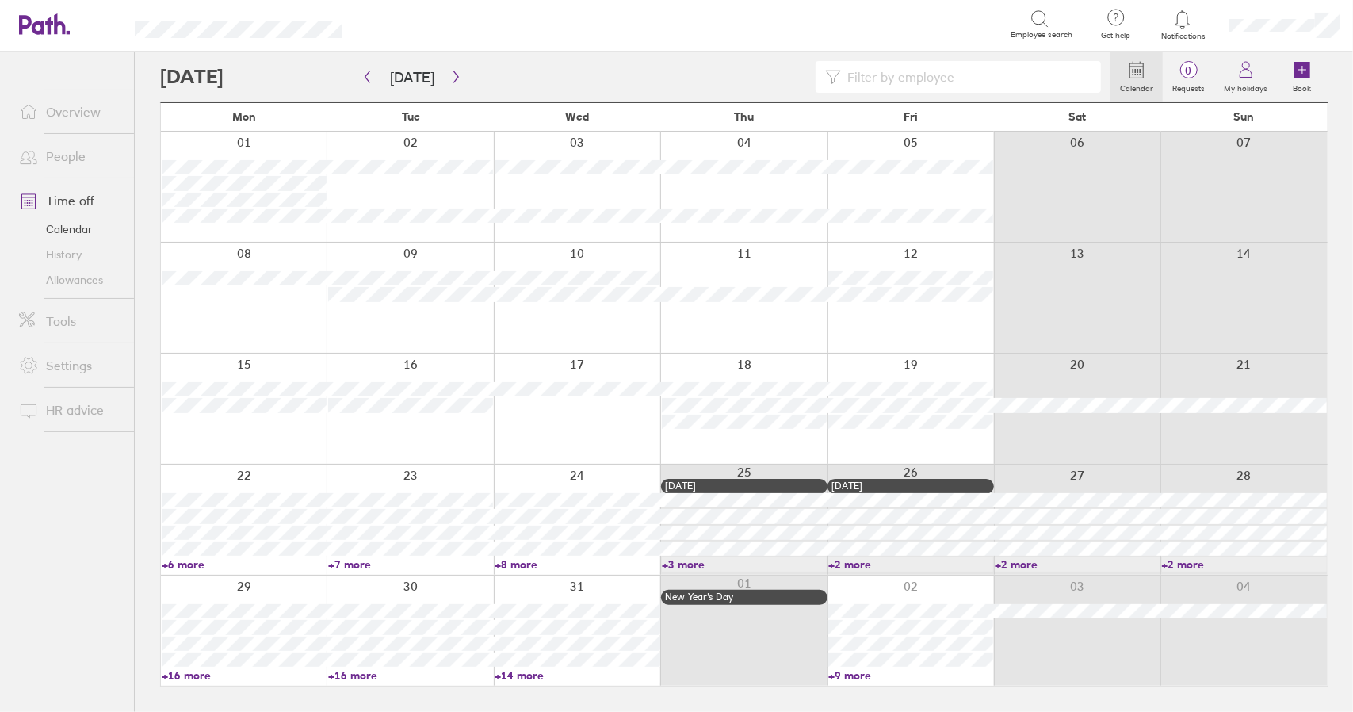
click at [952, 78] on input at bounding box center [966, 77] width 250 height 30
type input "steve"
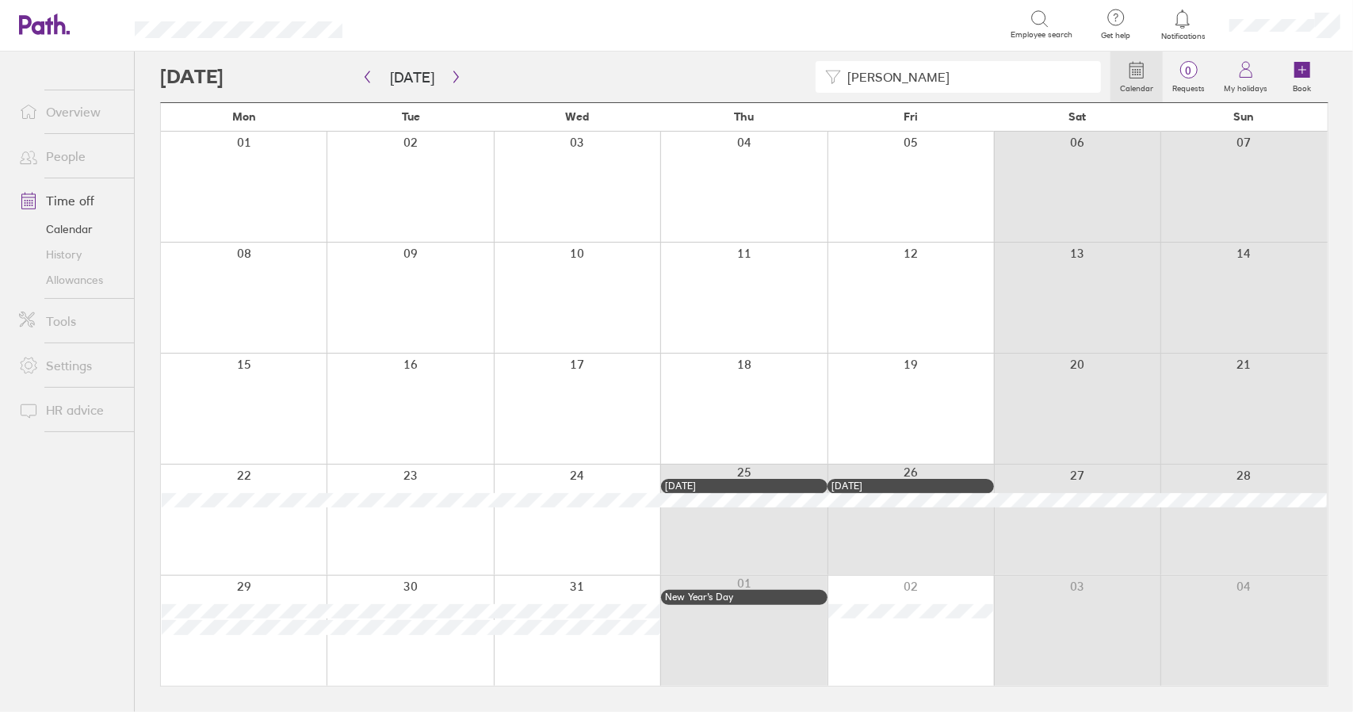
drag, startPoint x: 921, startPoint y: 72, endPoint x: 839, endPoint y: 71, distance: 81.7
click at [840, 71] on div "steve" at bounding box center [958, 77] width 285 height 32
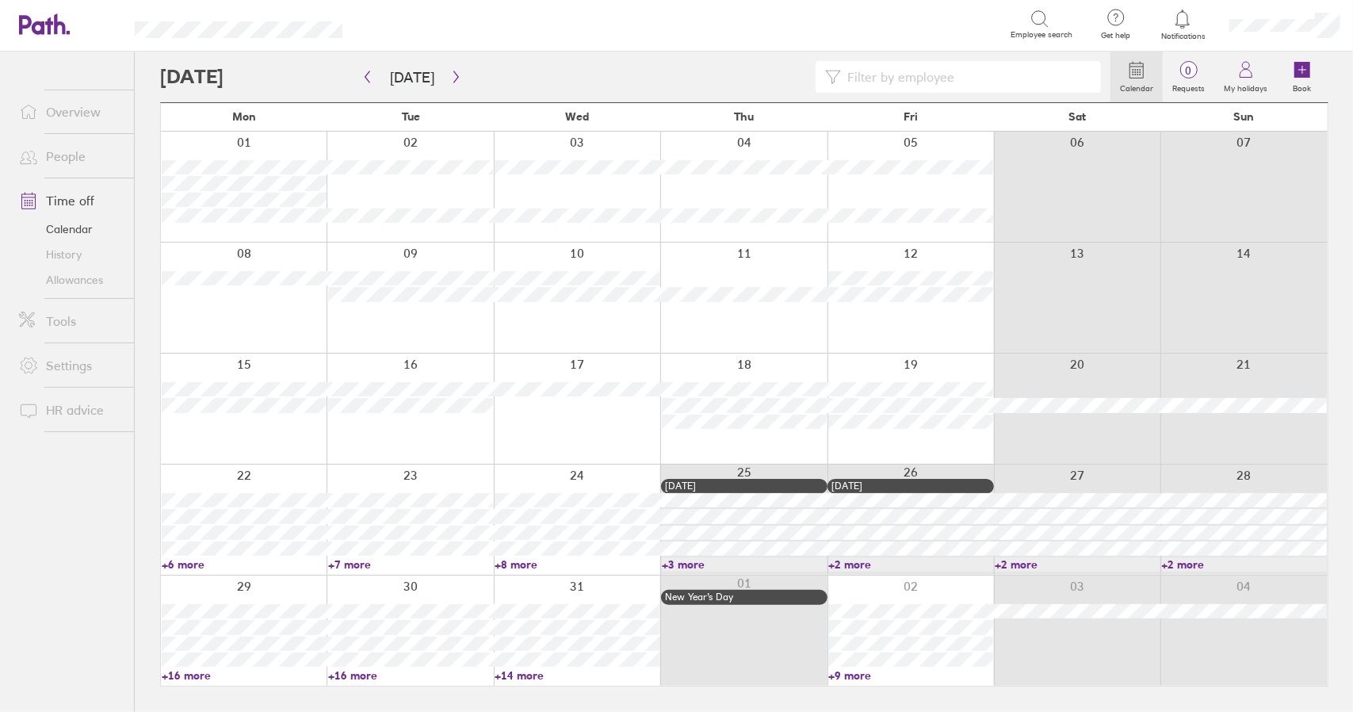
click at [72, 199] on link "Time off" at bounding box center [70, 201] width 128 height 32
